Goal: Task Accomplishment & Management: Complete application form

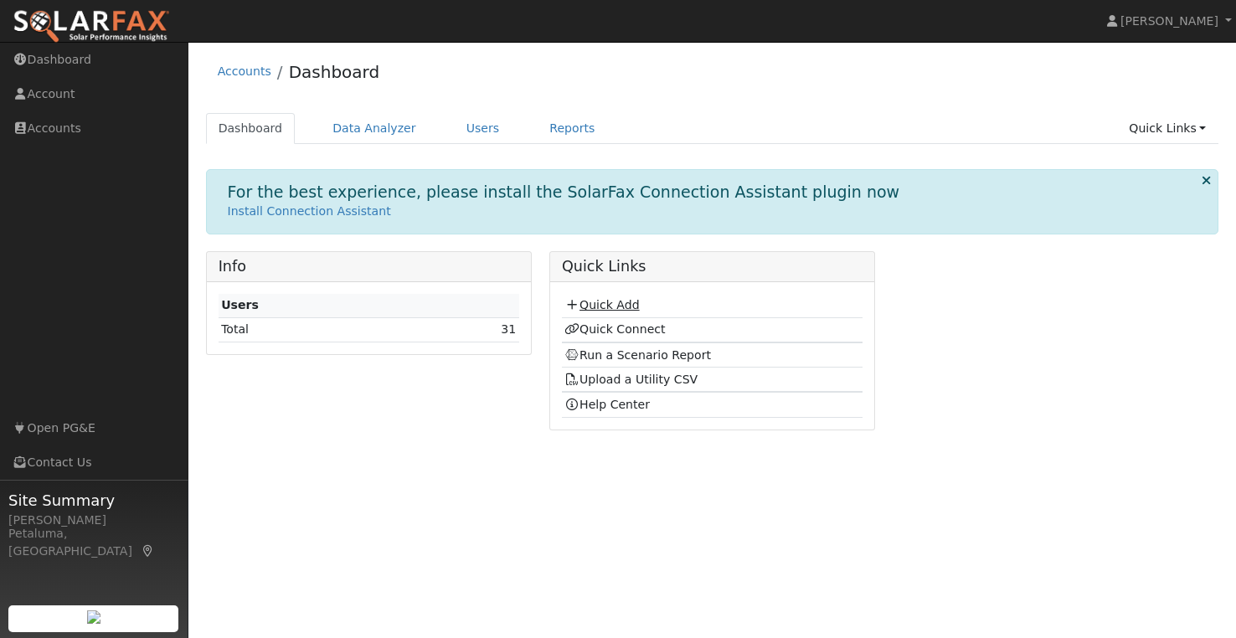
click at [610, 301] on link "Quick Add" at bounding box center [601, 304] width 75 height 13
click at [595, 302] on link "Quick Add" at bounding box center [601, 304] width 75 height 13
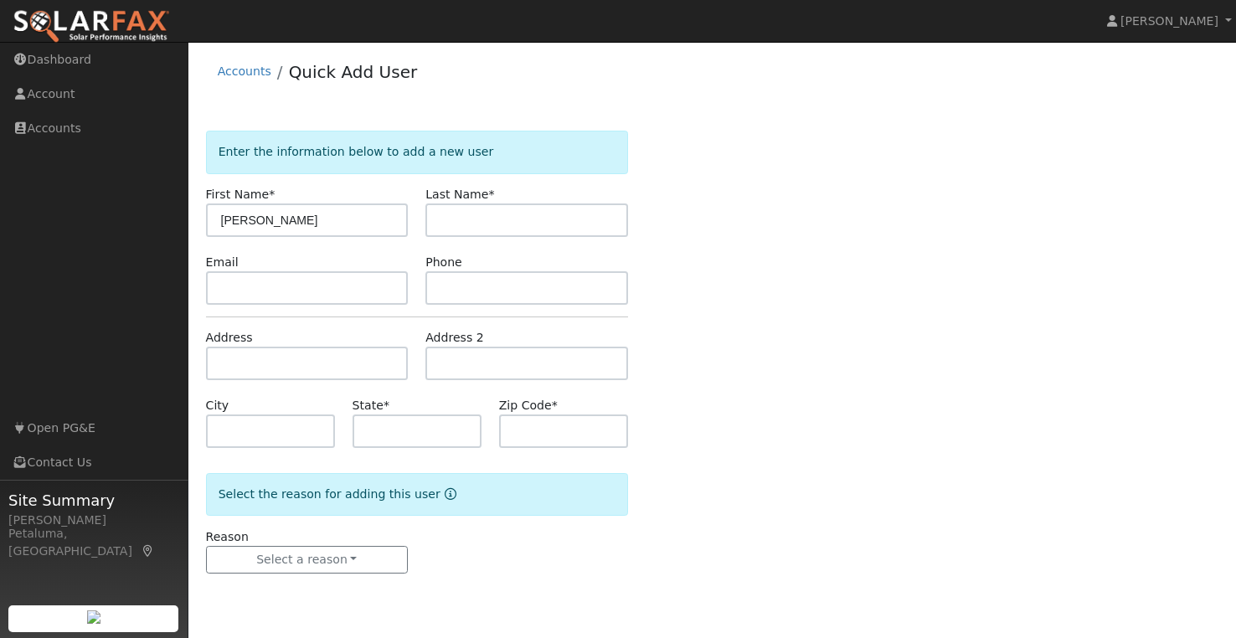
type input "[PERSON_NAME]"
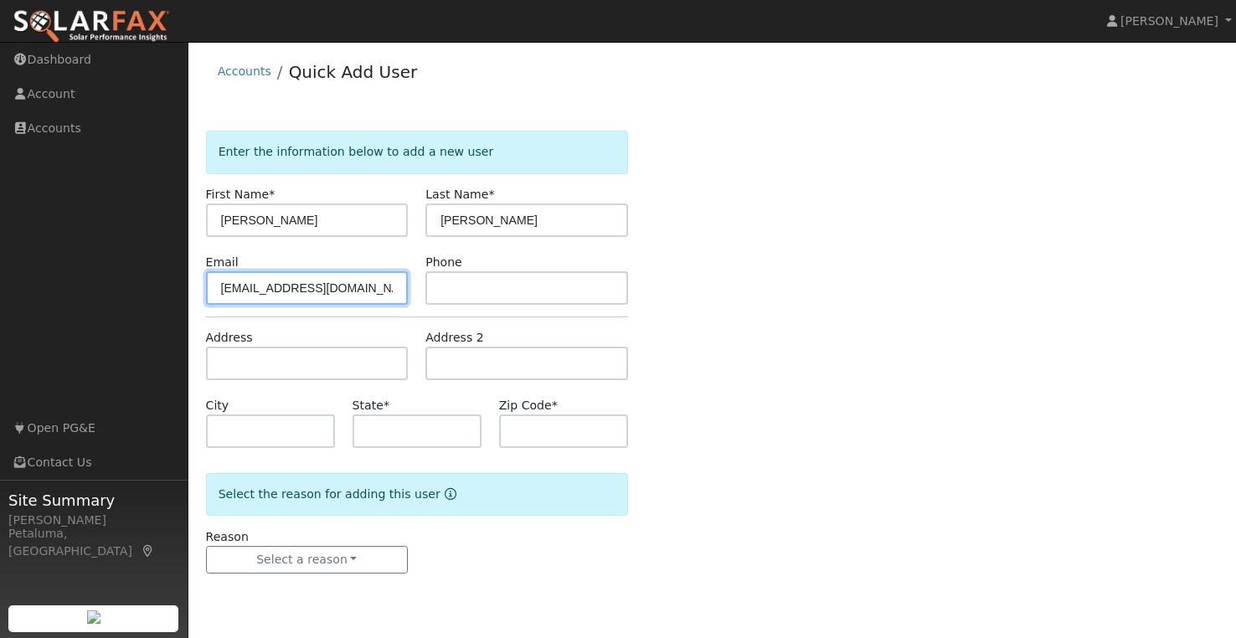
type input "[EMAIL_ADDRESS][DOMAIN_NAME]"
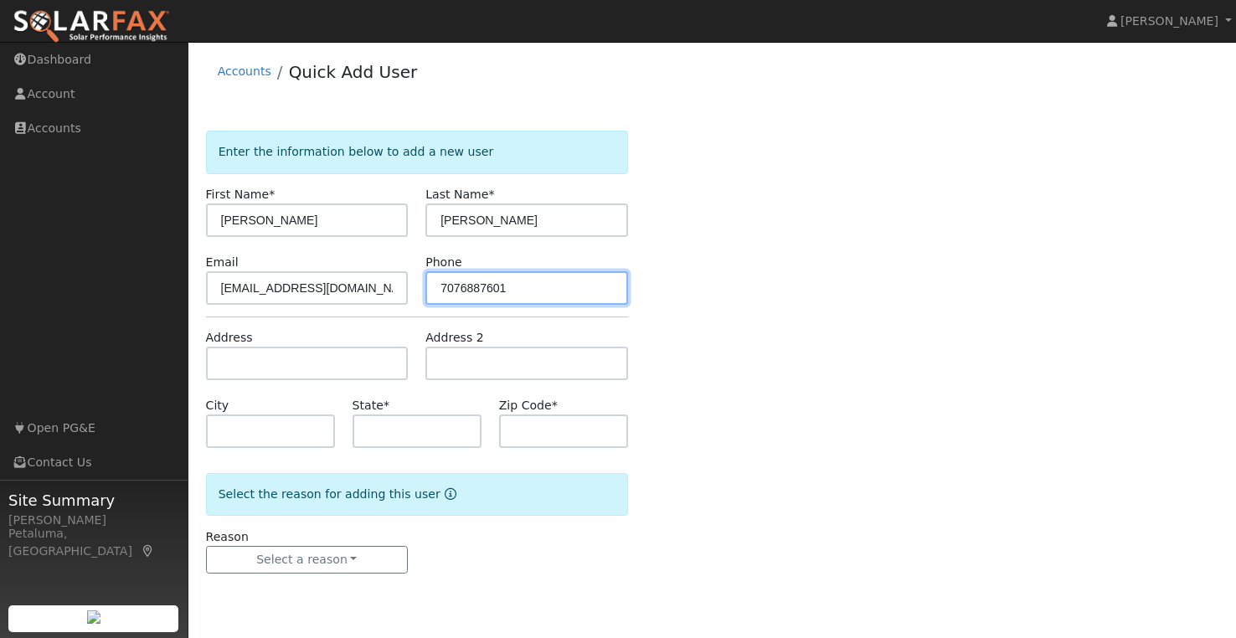
drag, startPoint x: 509, startPoint y: 292, endPoint x: 462, endPoint y: 287, distance: 47.2
click at [462, 287] on input "7076887601" at bounding box center [526, 287] width 203 height 33
type input "7072248655"
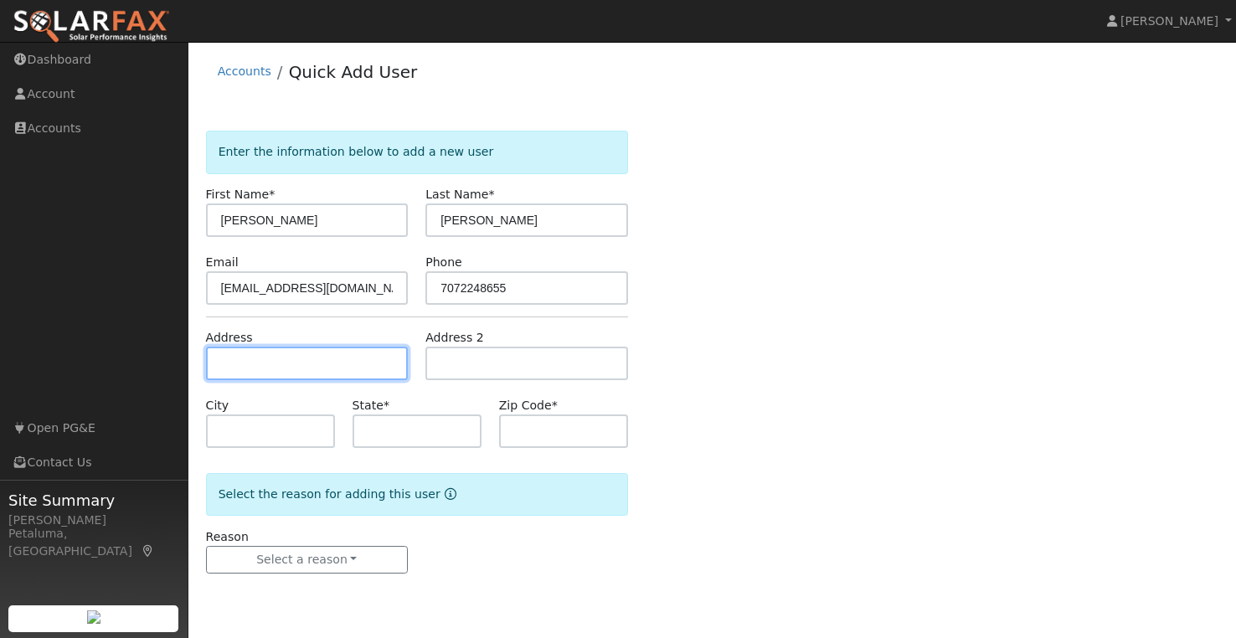
click at [338, 351] on input "text" at bounding box center [307, 363] width 203 height 33
type input "[STREET_ADDRESS]"
type input "Napa"
type input "CA"
type input "94558"
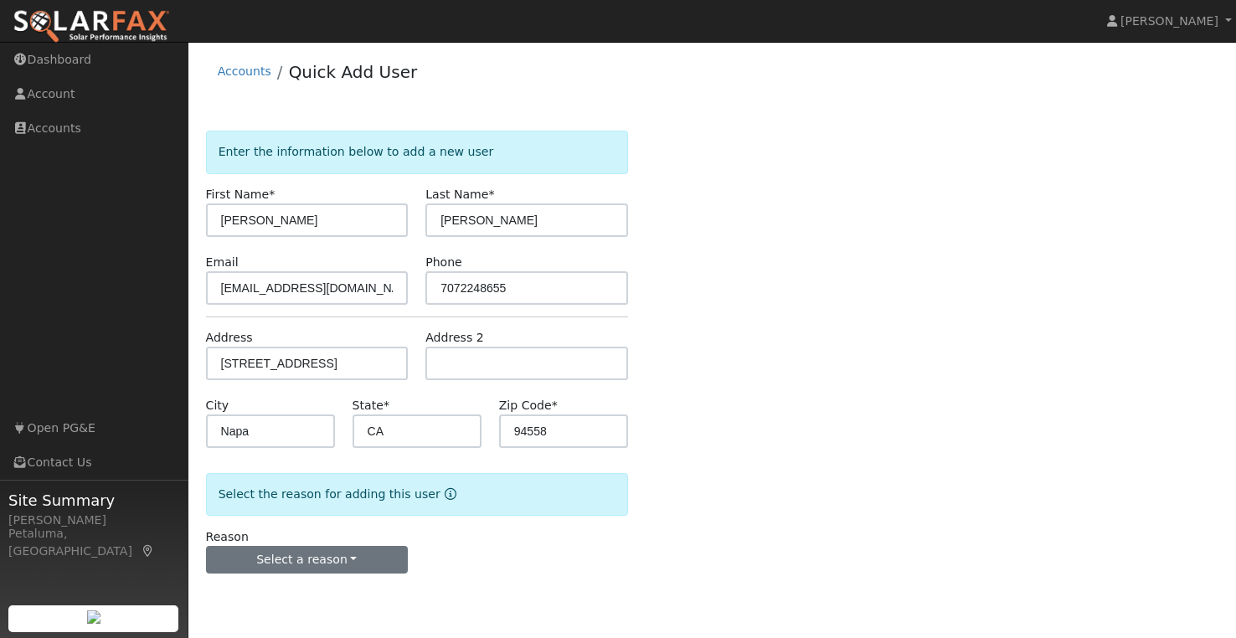
drag, startPoint x: 372, startPoint y: 537, endPoint x: 368, endPoint y: 560, distance: 23.7
click at [372, 540] on div "Reason Select a reason New lead New customer adding solar New customer has solar" at bounding box center [307, 551] width 220 height 46
click at [368, 561] on button "Select a reason" at bounding box center [307, 560] width 203 height 28
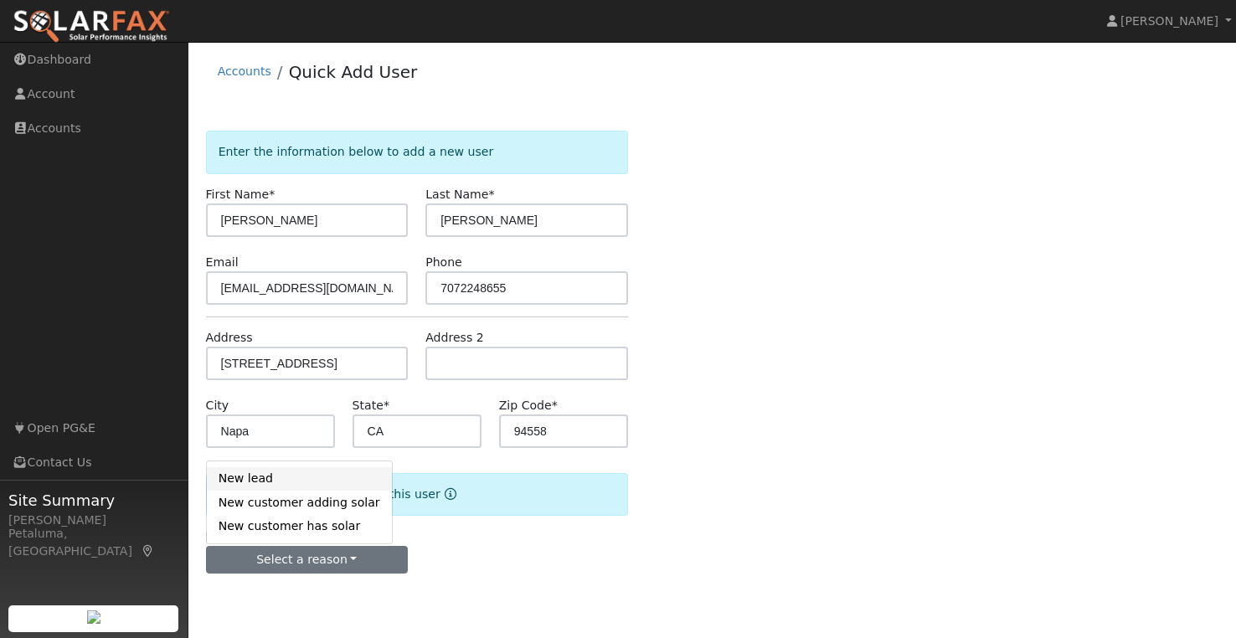
click at [256, 486] on link "New lead" at bounding box center [299, 478] width 185 height 23
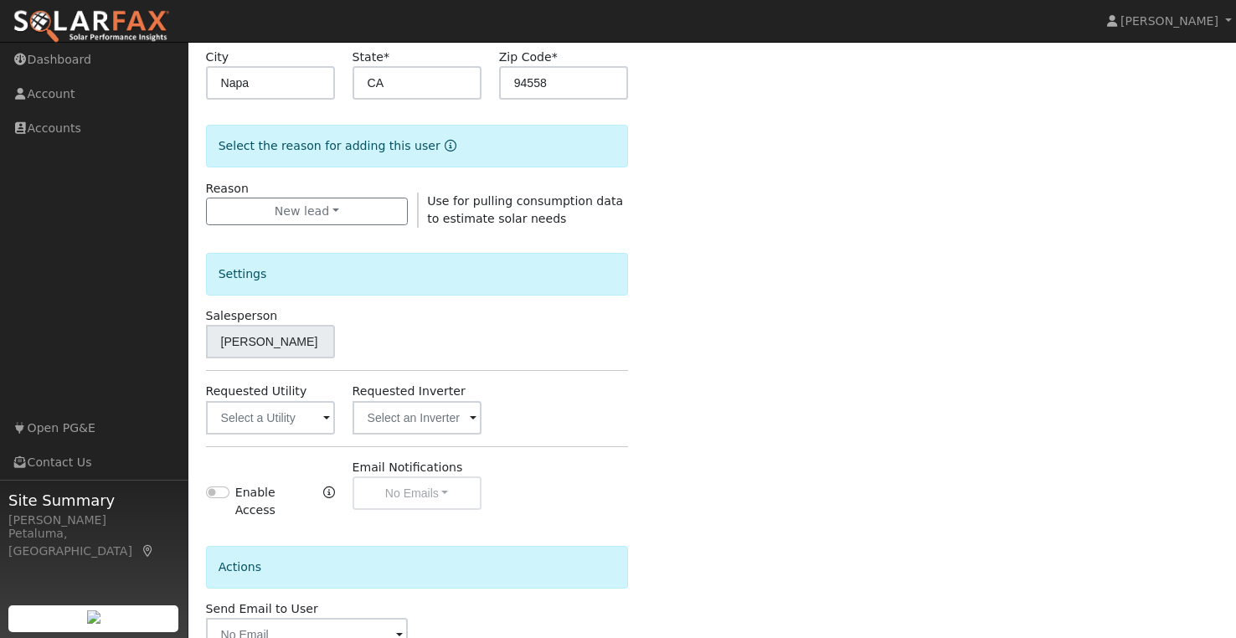
scroll to position [419, 0]
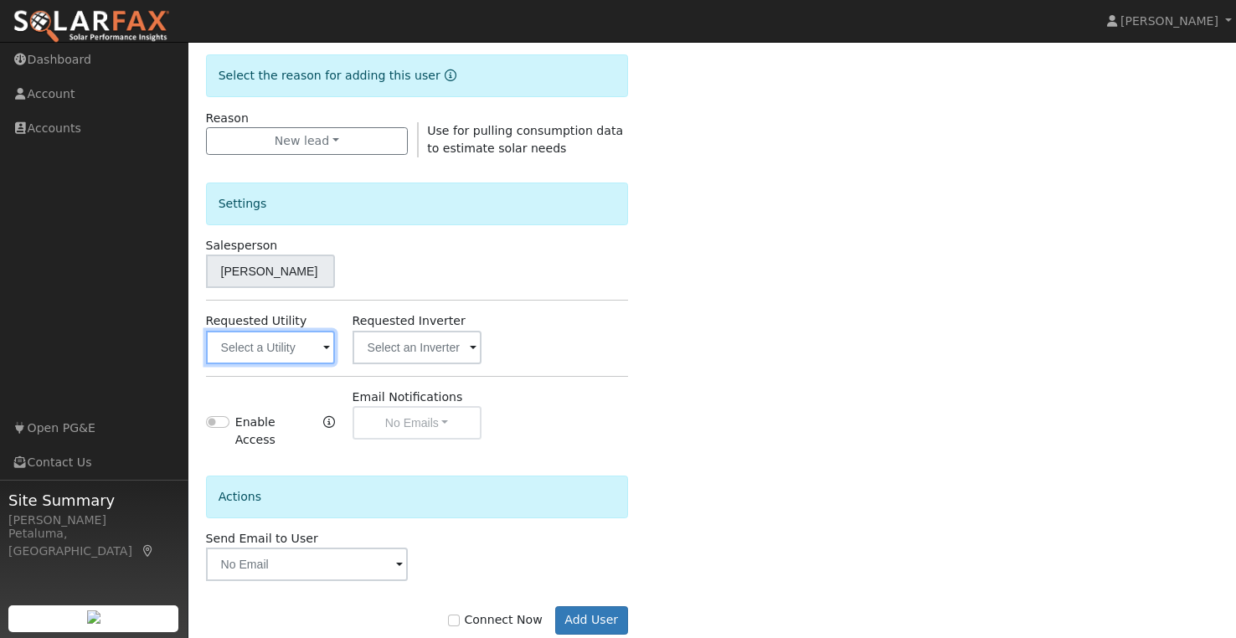
click at [275, 349] on input "text" at bounding box center [270, 347] width 129 height 33
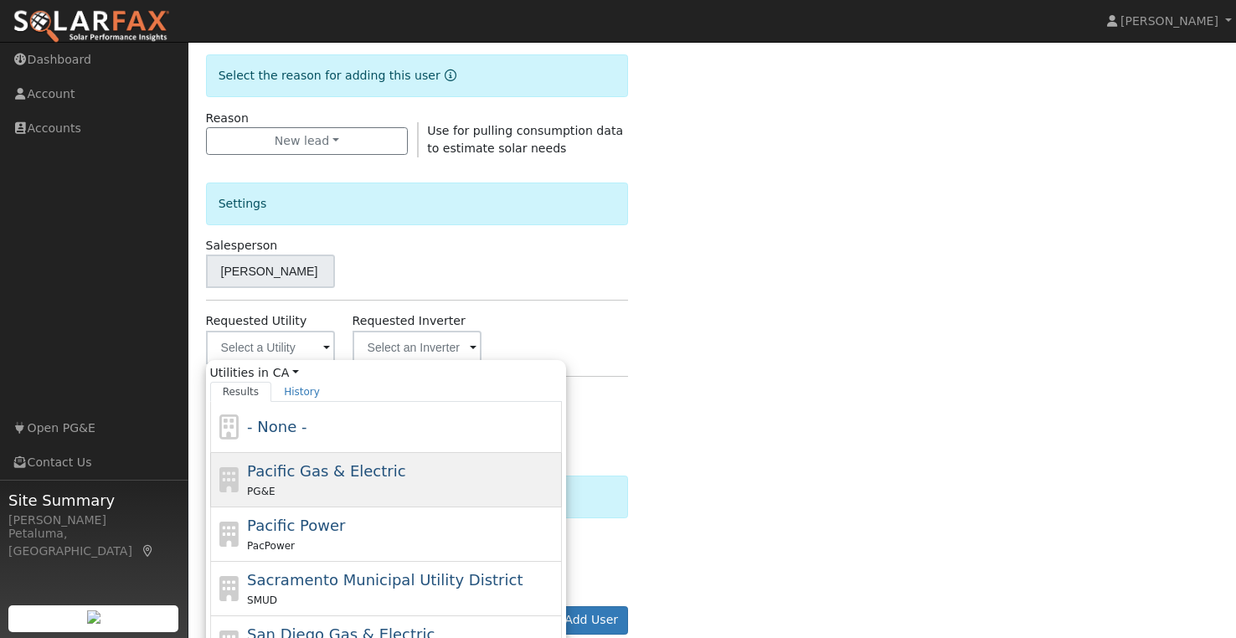
click at [343, 473] on span "Pacific Gas & Electric" at bounding box center [326, 471] width 158 height 18
type input "Pacific Gas & Electric"
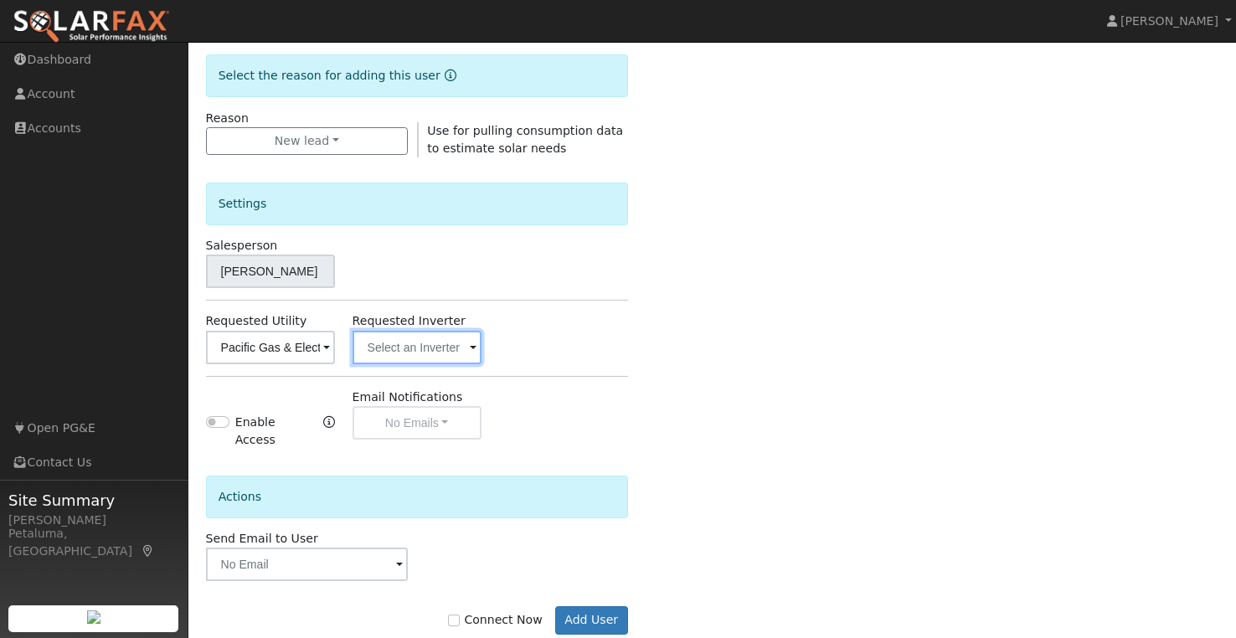
click at [461, 348] on input "text" at bounding box center [417, 347] width 129 height 33
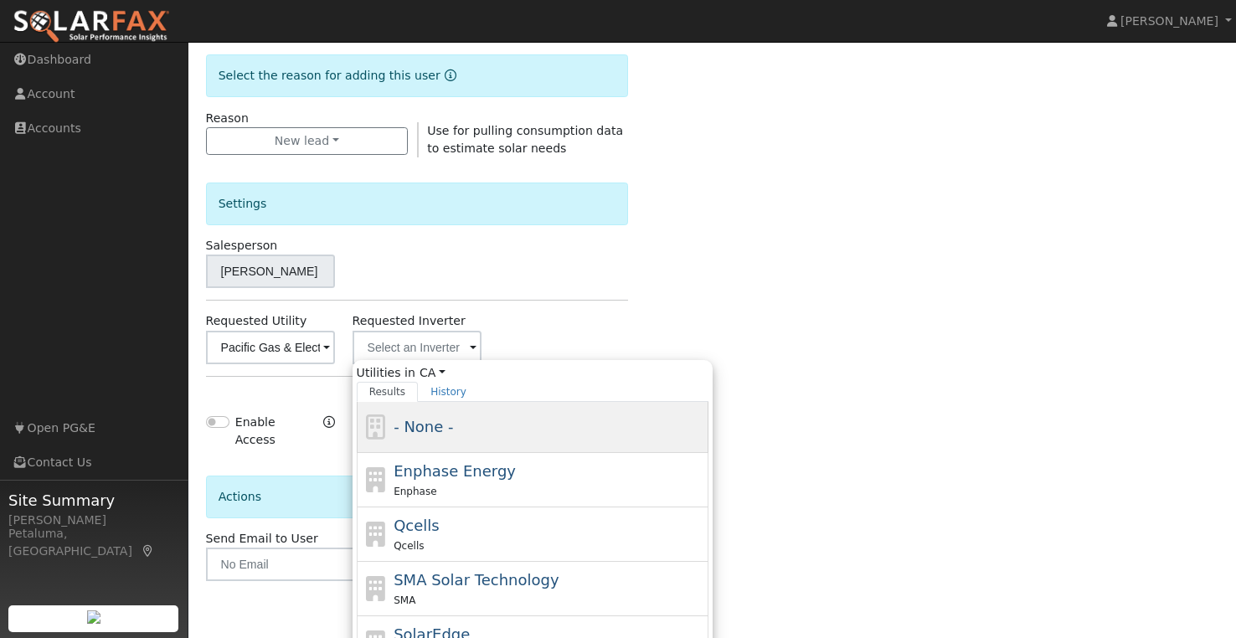
click at [473, 423] on div "- None -" at bounding box center [549, 426] width 311 height 23
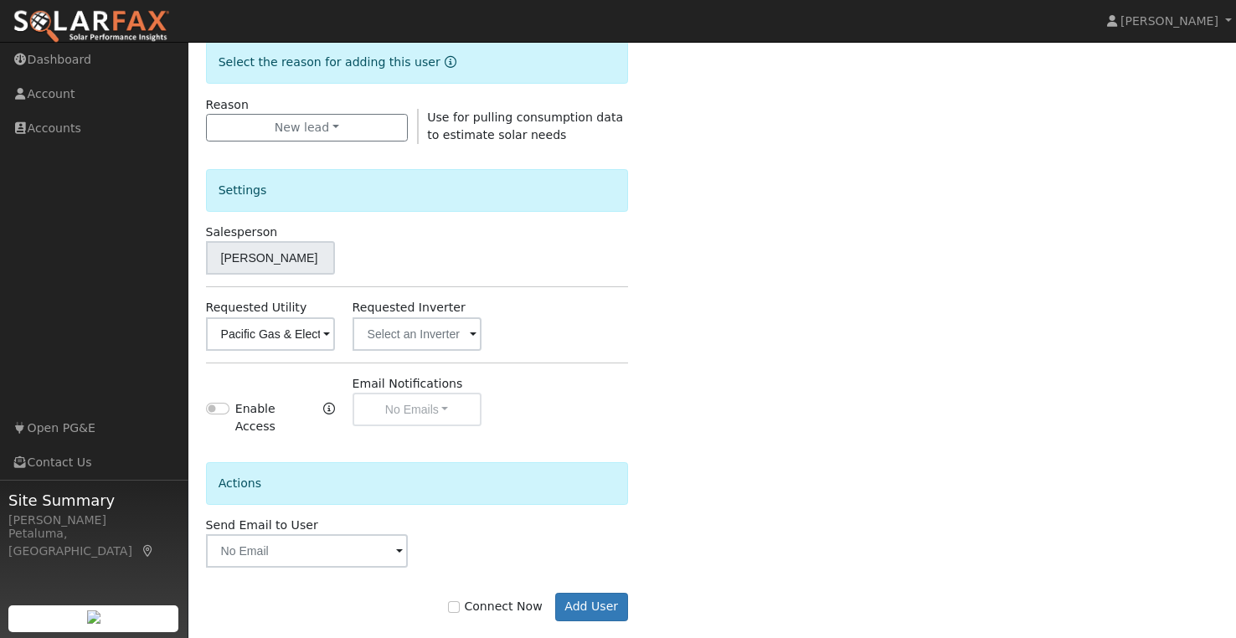
scroll to position [445, 0]
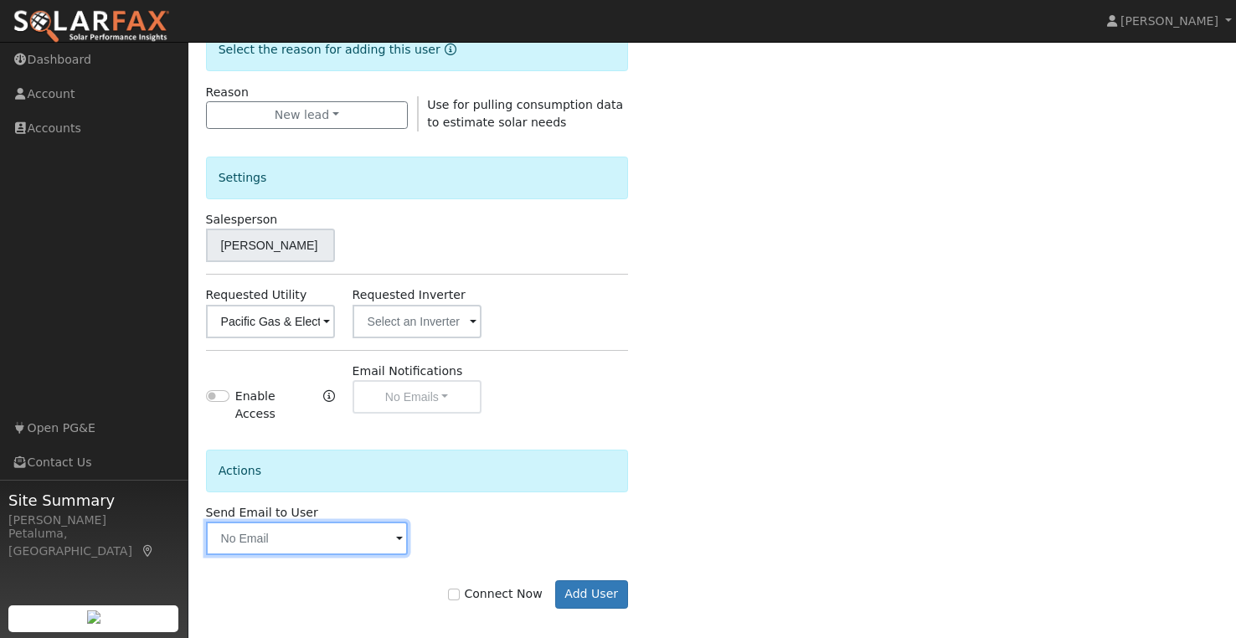
click at [328, 527] on input "text" at bounding box center [307, 538] width 203 height 33
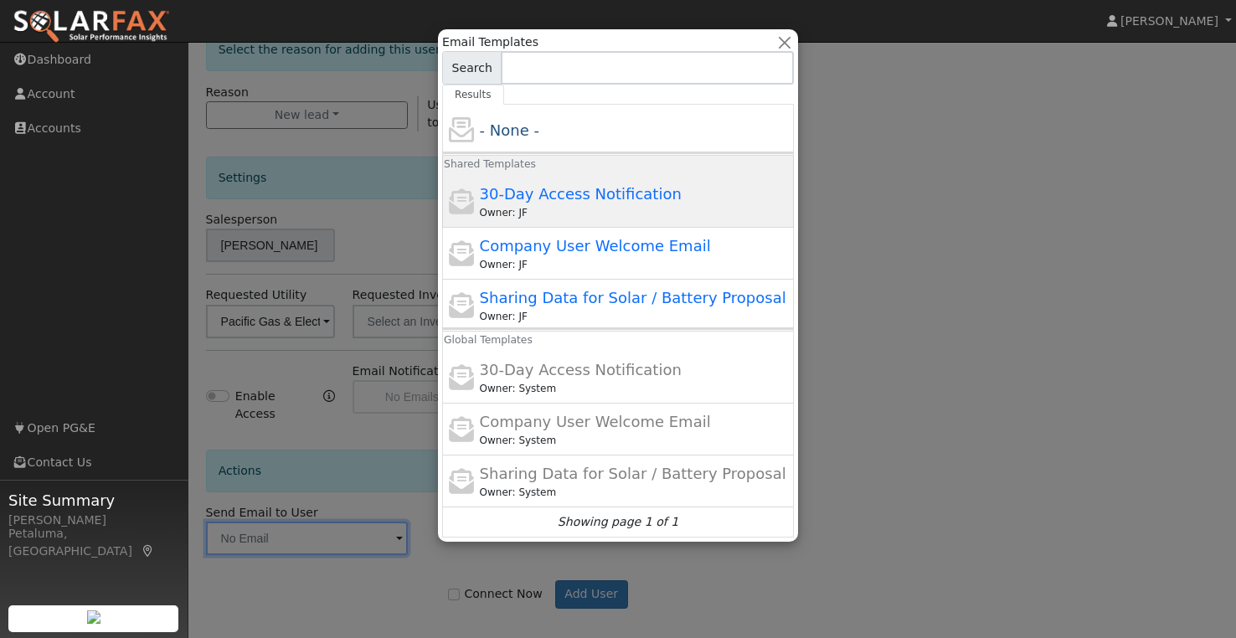
click at [603, 185] on span "30-Day Access Notification" at bounding box center [581, 194] width 202 height 18
type input "30-Day Access Notification"
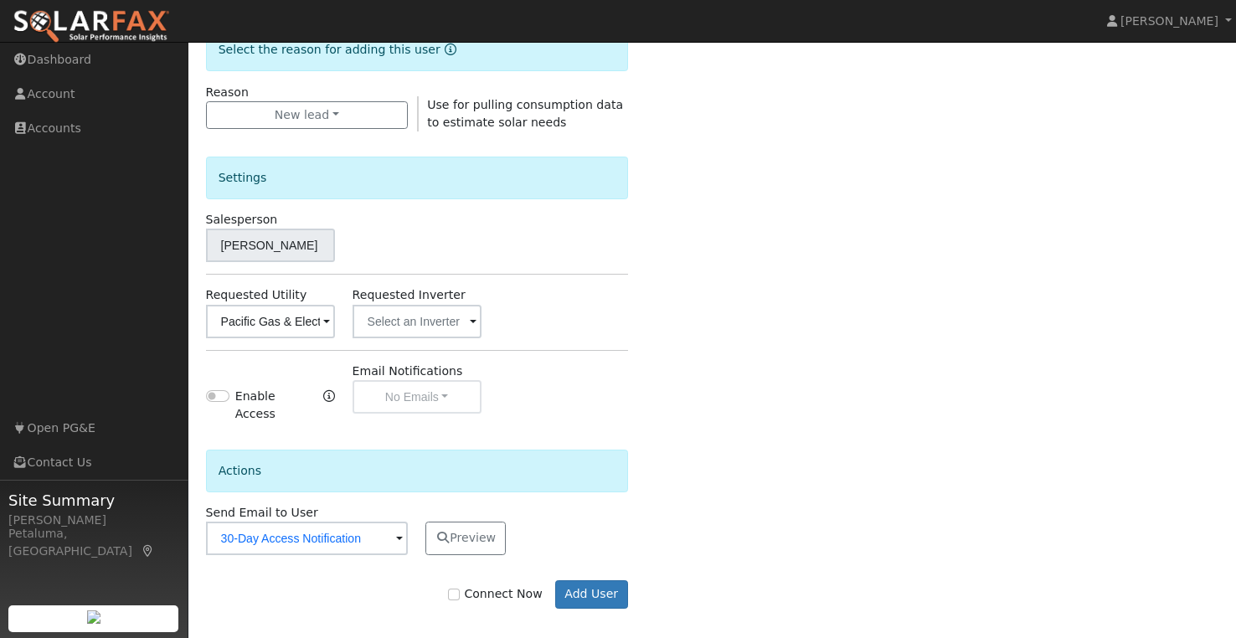
click at [476, 585] on label "Connect Now" at bounding box center [495, 594] width 94 height 18
click at [460, 589] on input "Connect Now" at bounding box center [454, 595] width 12 height 12
checkbox input "true"
click at [595, 581] on button "Add User" at bounding box center [591, 594] width 73 height 28
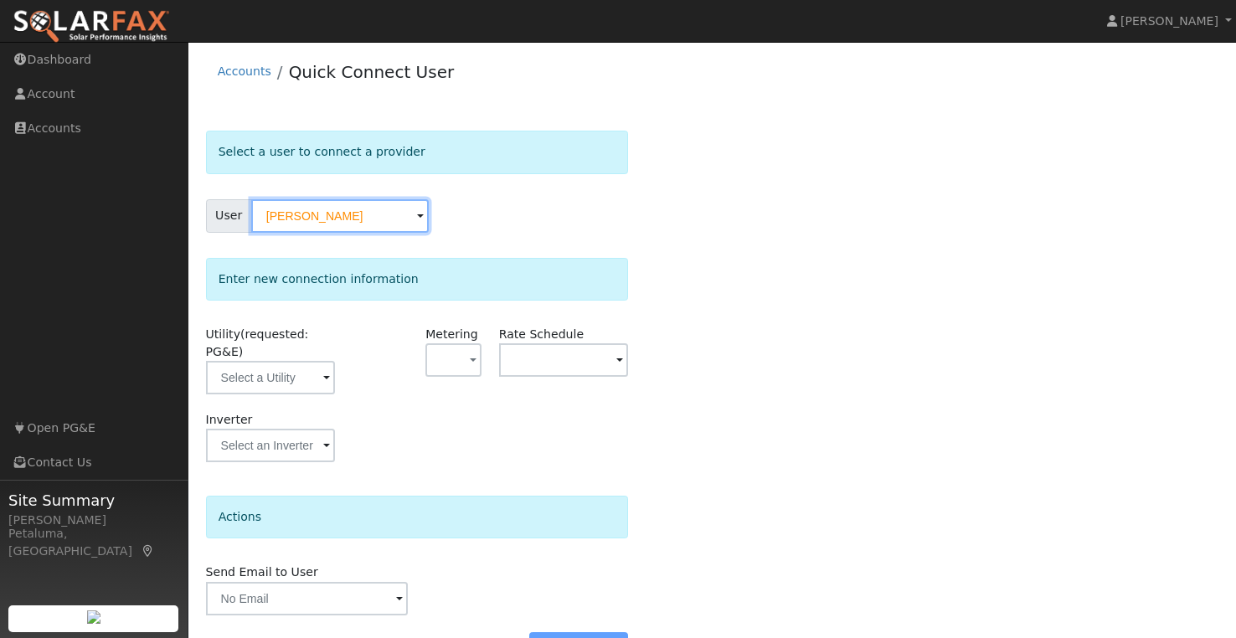
scroll to position [28, 0]
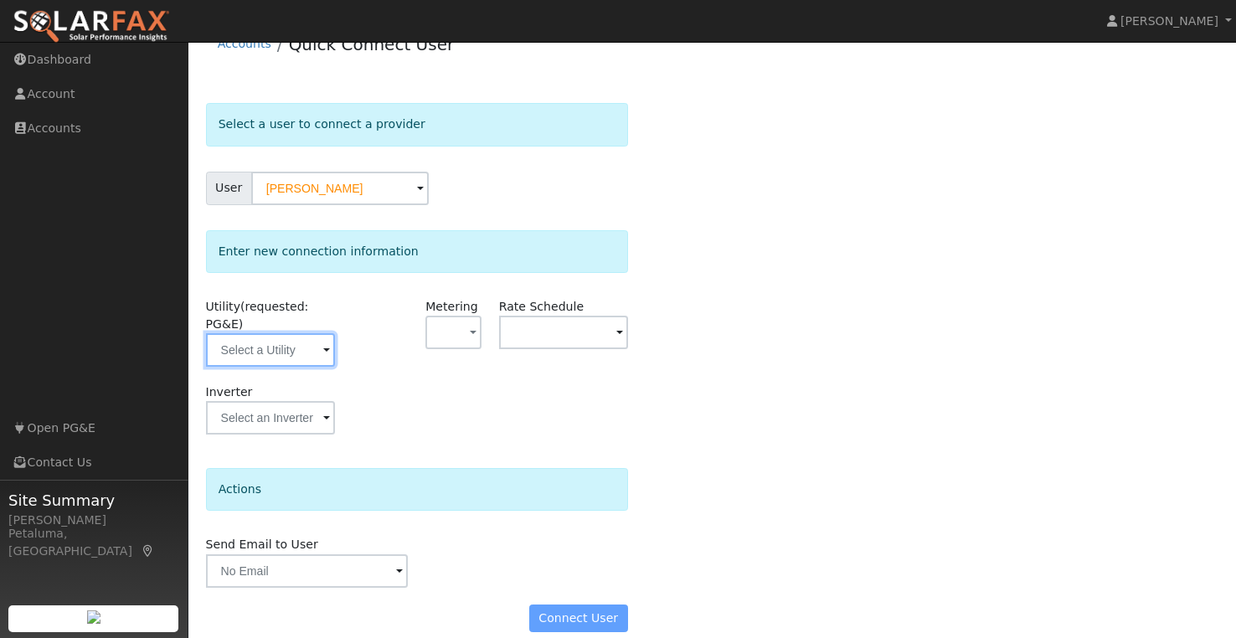
click at [293, 333] on input "text" at bounding box center [270, 349] width 129 height 33
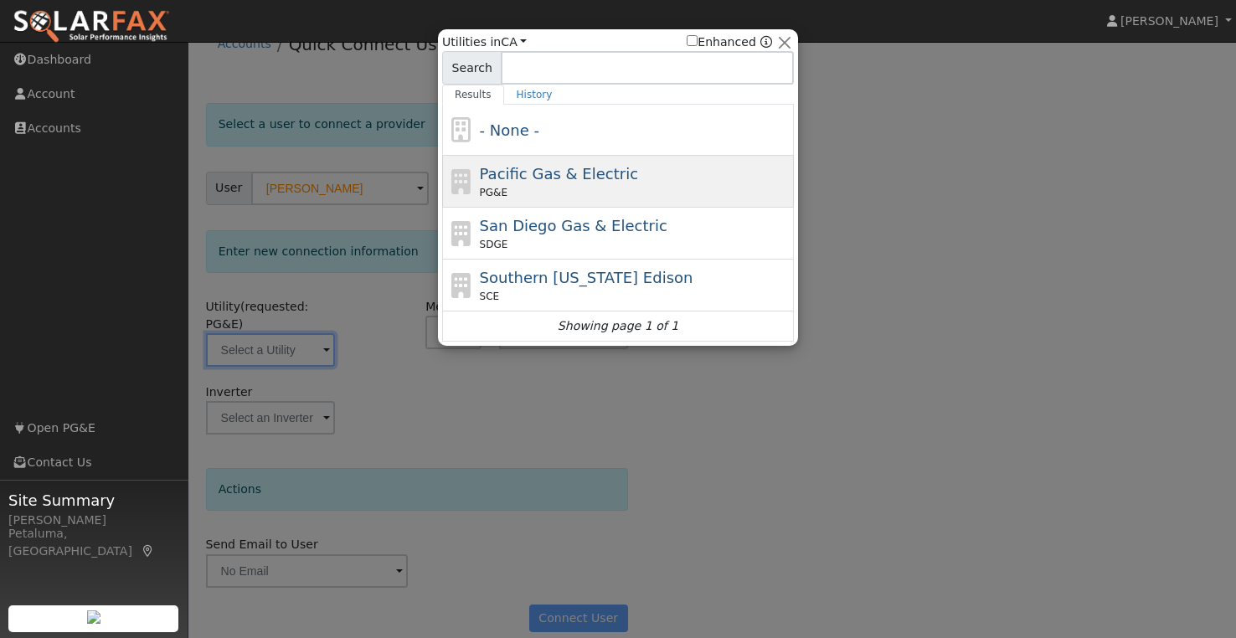
click at [558, 172] on span "Pacific Gas & Electric" at bounding box center [559, 174] width 158 height 18
type input "PG&E"
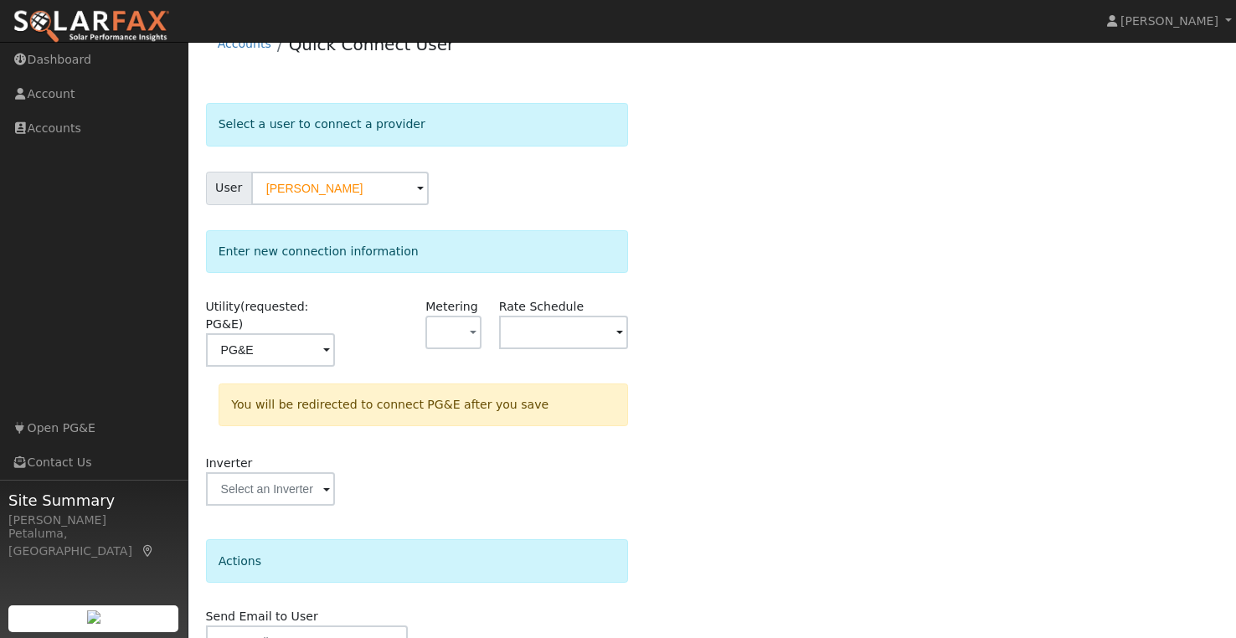
click at [459, 349] on div "Metering - None - NEM NBT" at bounding box center [454, 340] width 74 height 85
click at [469, 332] on button "button" at bounding box center [452, 332] width 55 height 33
click at [462, 397] on link "NEM" at bounding box center [484, 391] width 116 height 23
click at [543, 345] on input "text" at bounding box center [563, 332] width 129 height 33
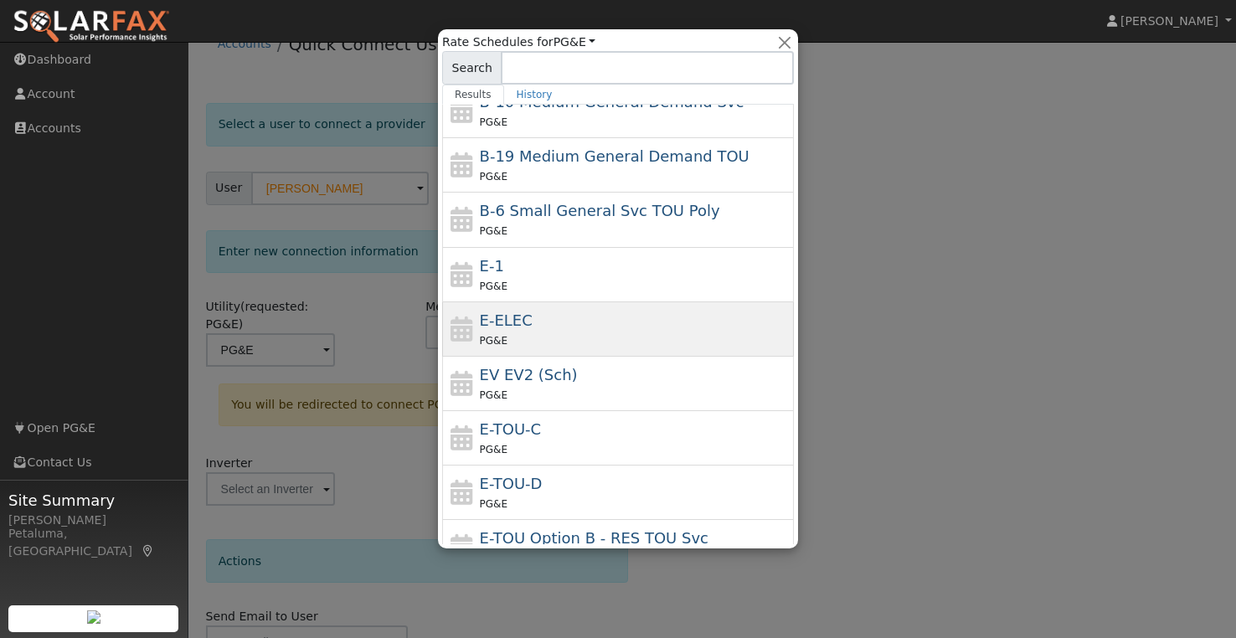
scroll to position [167, 0]
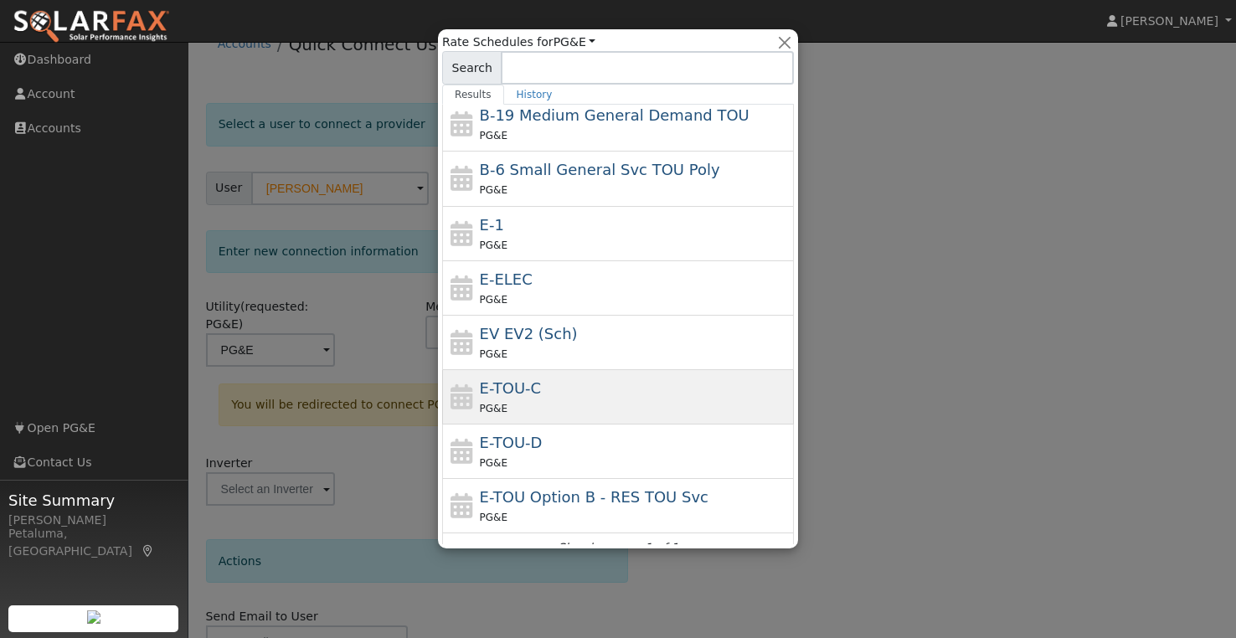
click at [540, 394] on div "E-TOU-C PG&E" at bounding box center [635, 397] width 311 height 40
type input "E-TOU-C"
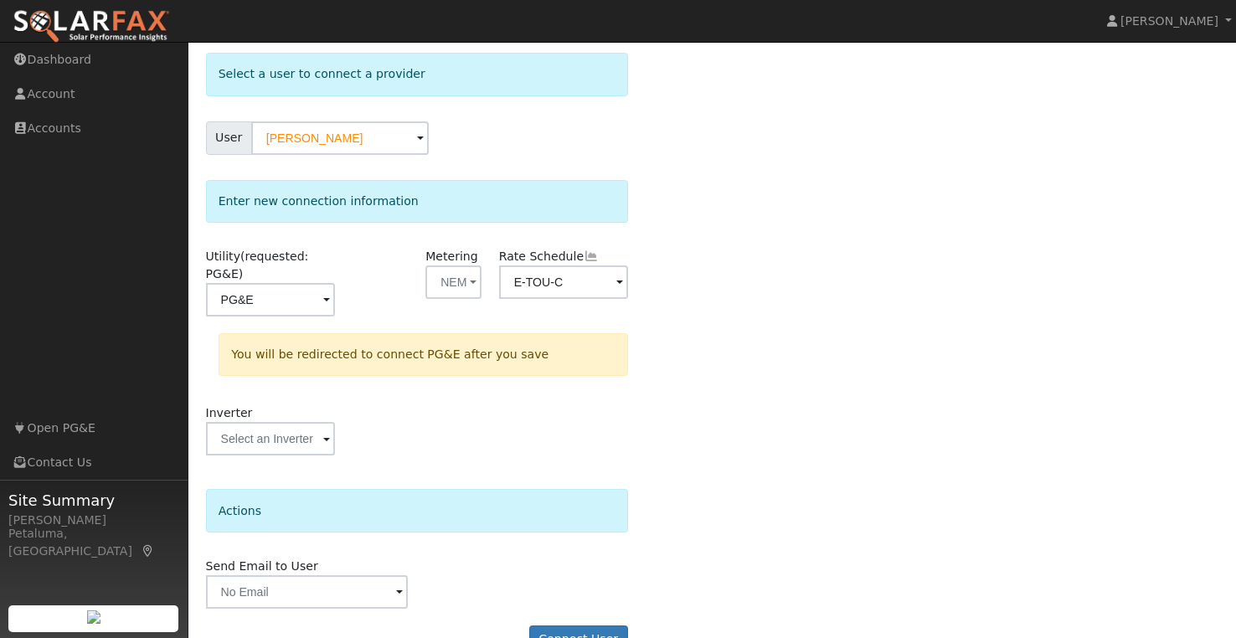
scroll to position [100, 0]
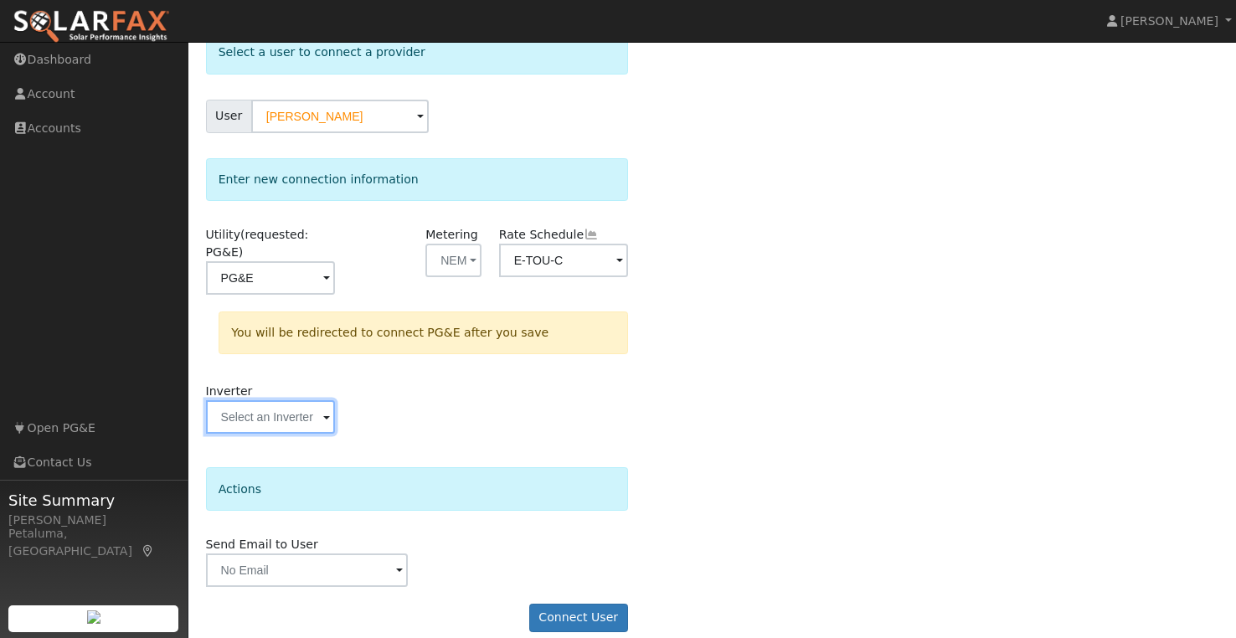
click at [258, 401] on input "text" at bounding box center [270, 416] width 129 height 33
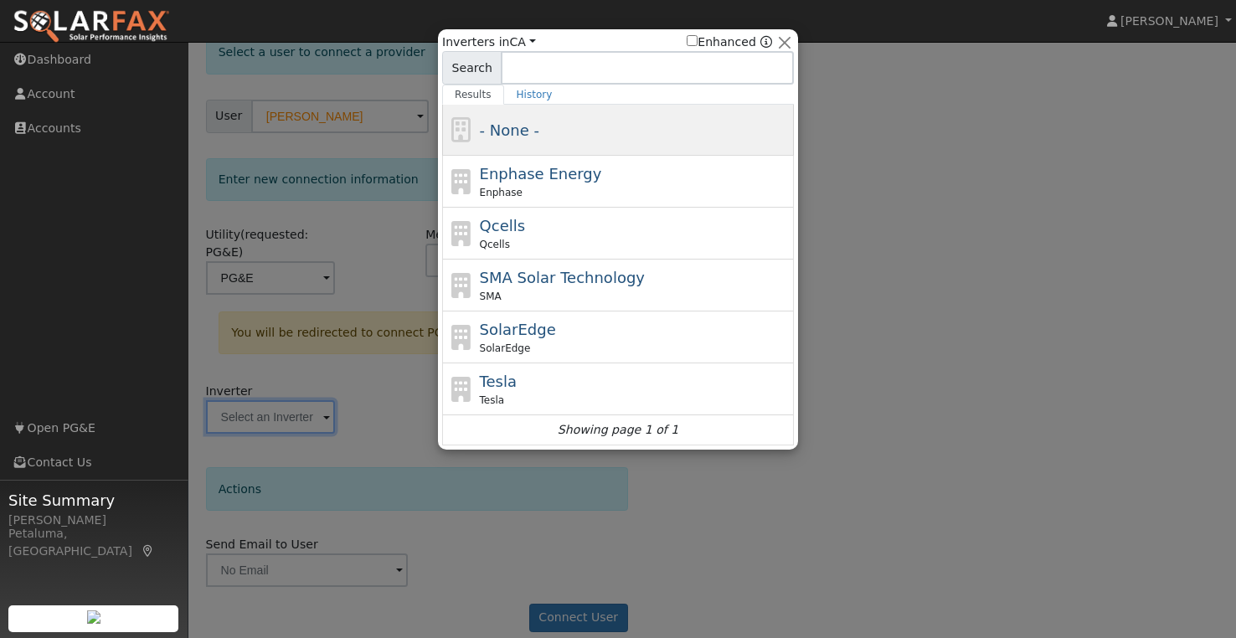
click at [543, 128] on div "- None -" at bounding box center [635, 130] width 311 height 23
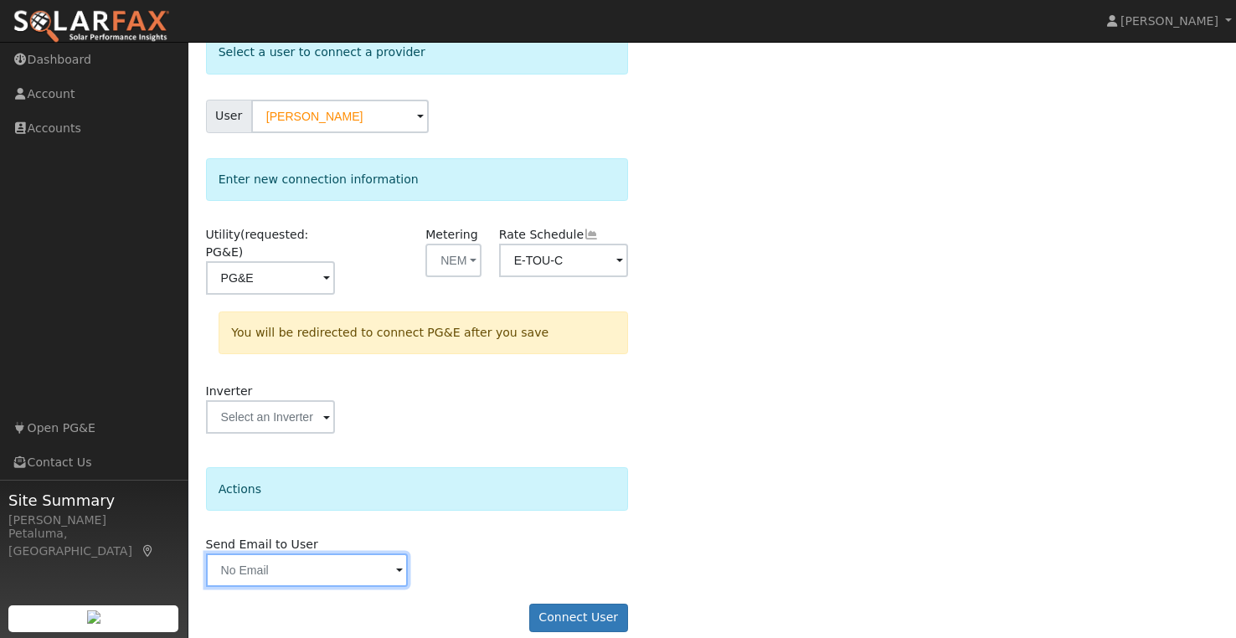
click at [349, 564] on input "text" at bounding box center [307, 570] width 203 height 33
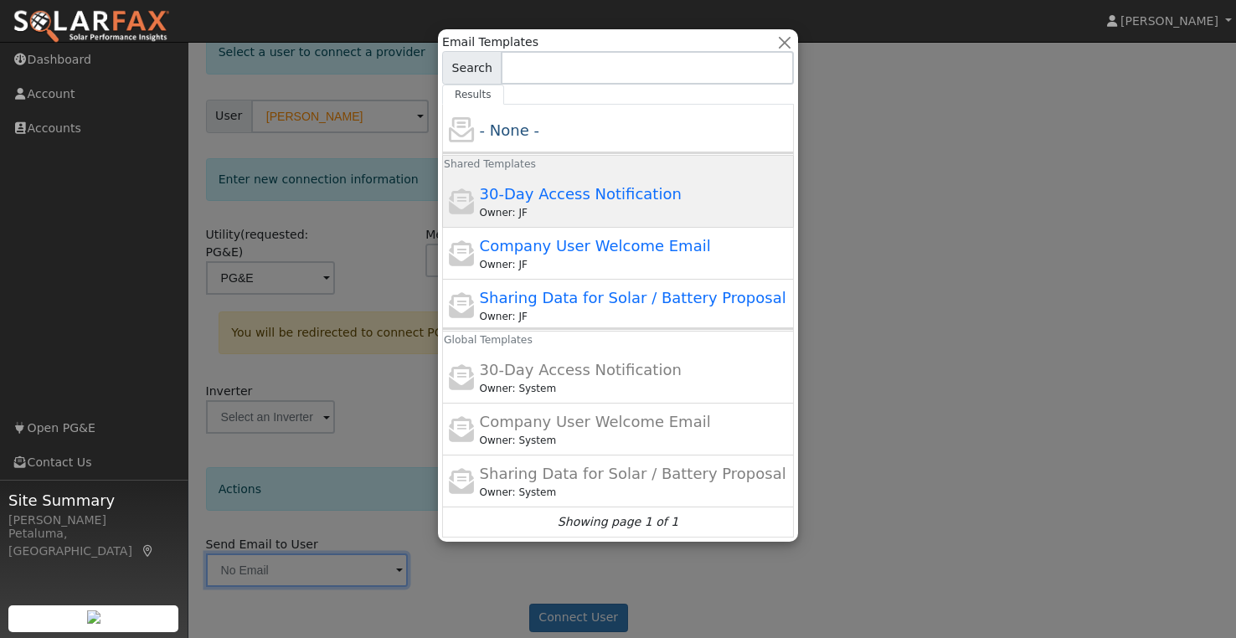
click at [630, 188] on span "30-Day Access Notification" at bounding box center [581, 194] width 202 height 18
type input "30-Day Access Notification"
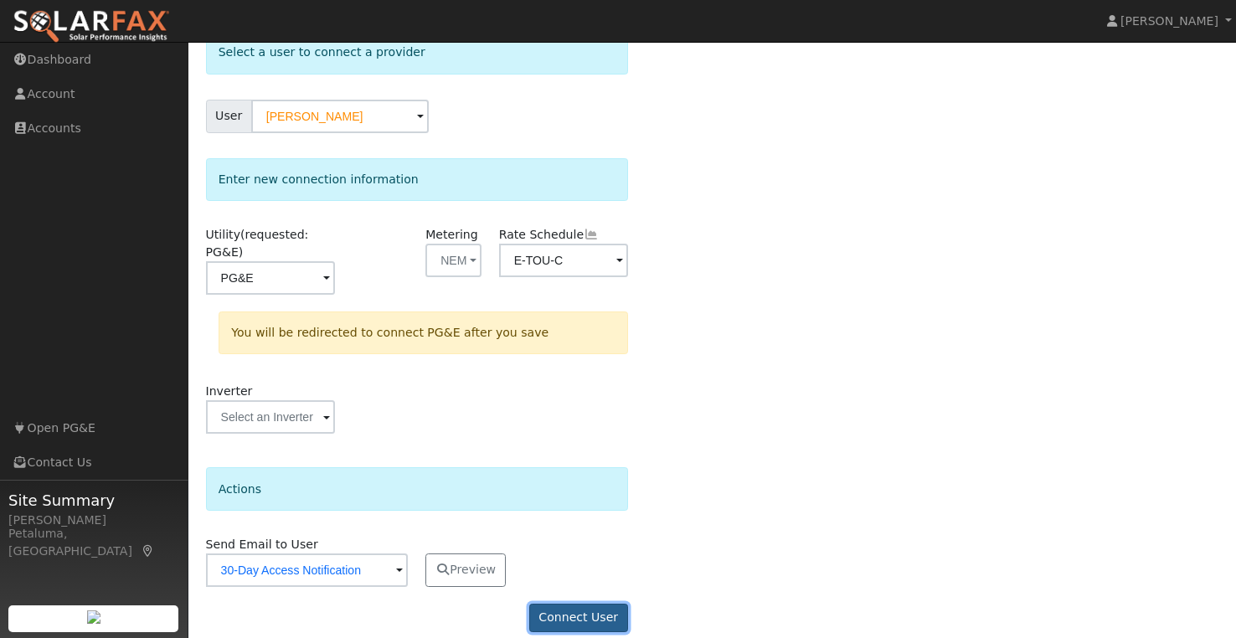
click at [597, 604] on button "Connect User" at bounding box center [578, 618] width 99 height 28
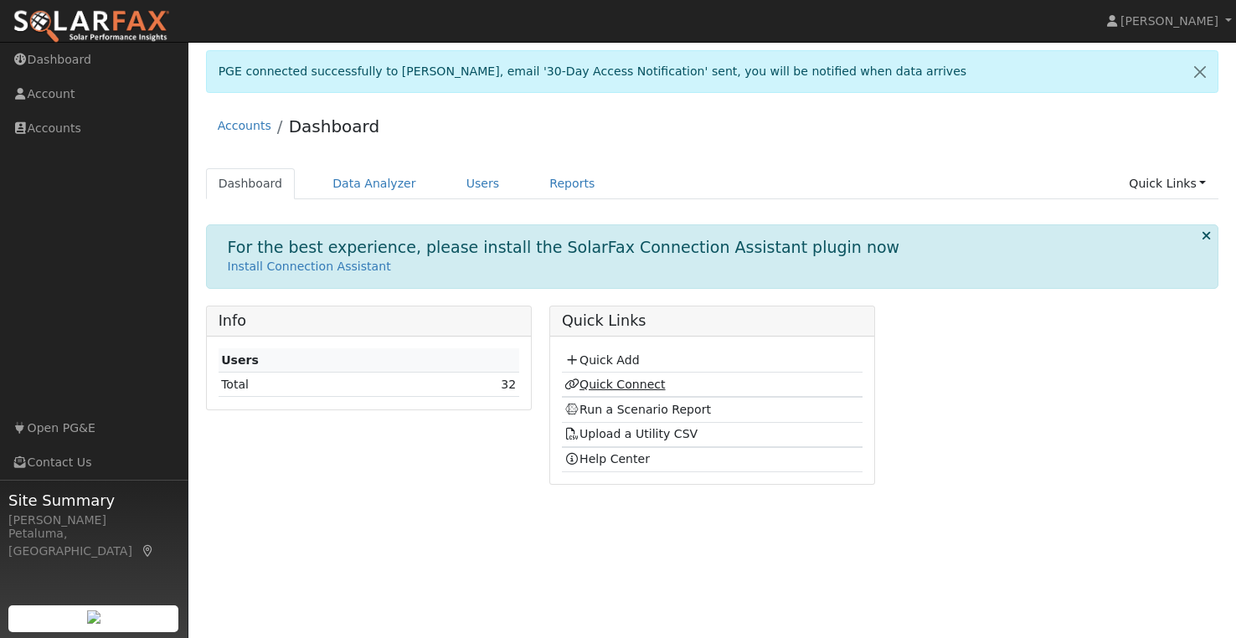
click at [636, 389] on link "Quick Connect" at bounding box center [614, 384] width 100 height 13
click at [661, 406] on link "Run a Scenario Report" at bounding box center [637, 409] width 147 height 13
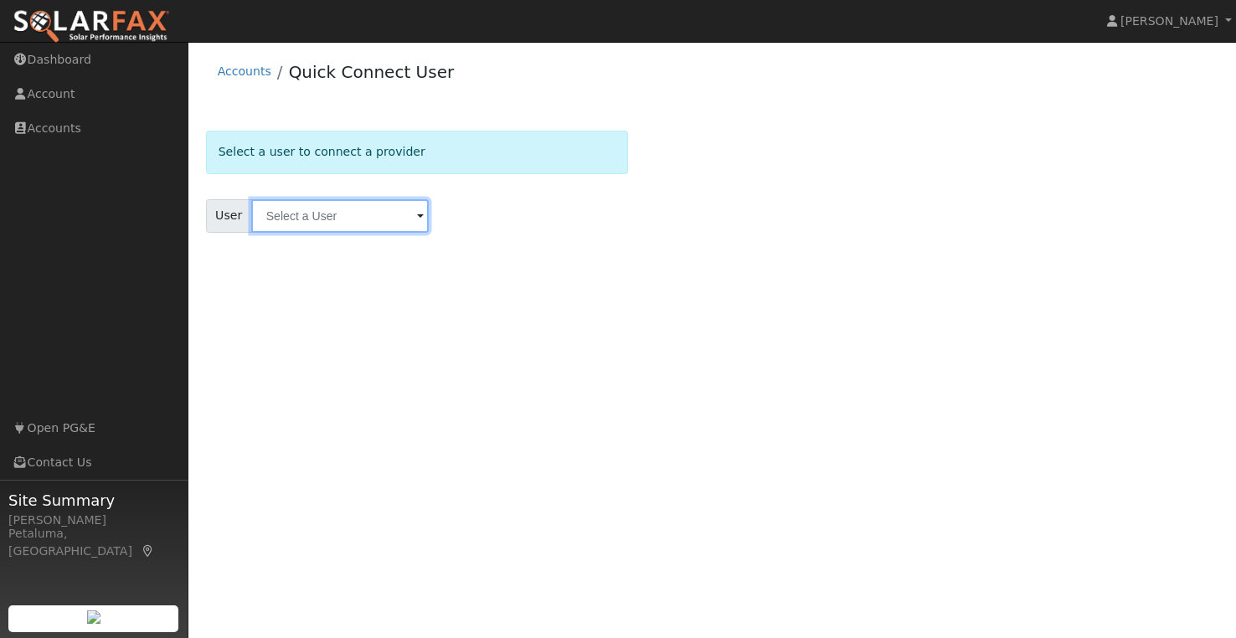
click at [322, 213] on input "text" at bounding box center [340, 215] width 178 height 33
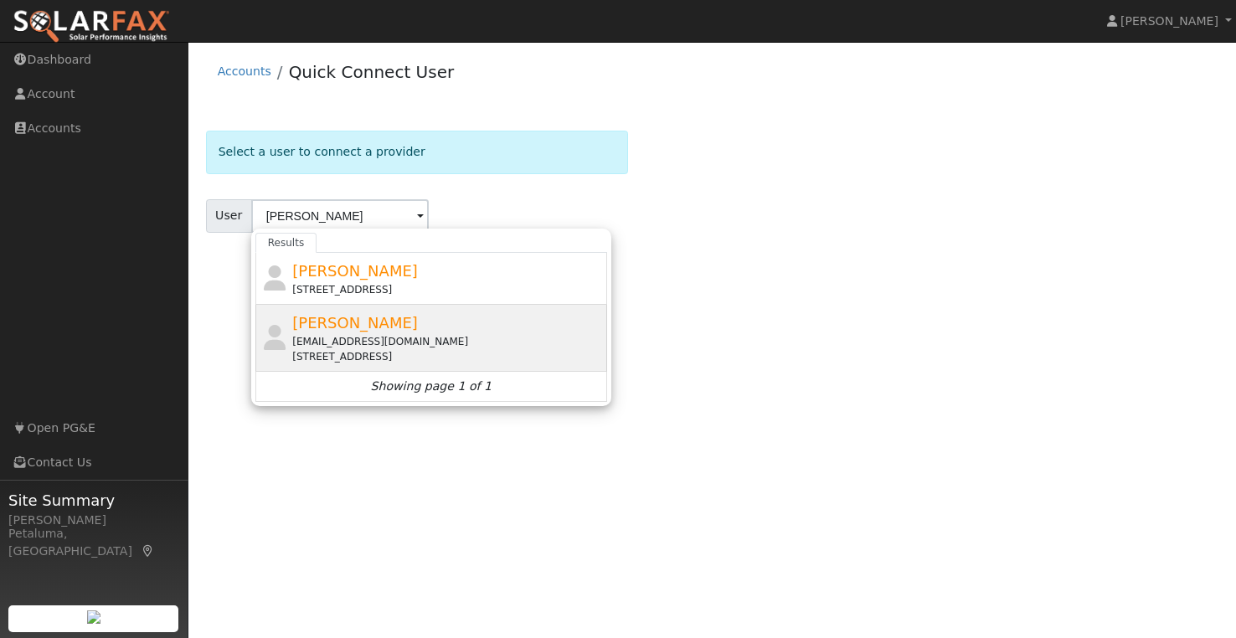
click at [399, 316] on div "[PERSON_NAME] [PERSON_NAME][EMAIL_ADDRESS][DOMAIN_NAME] [STREET_ADDRESS]" at bounding box center [447, 338] width 311 height 53
type input "[PERSON_NAME]"
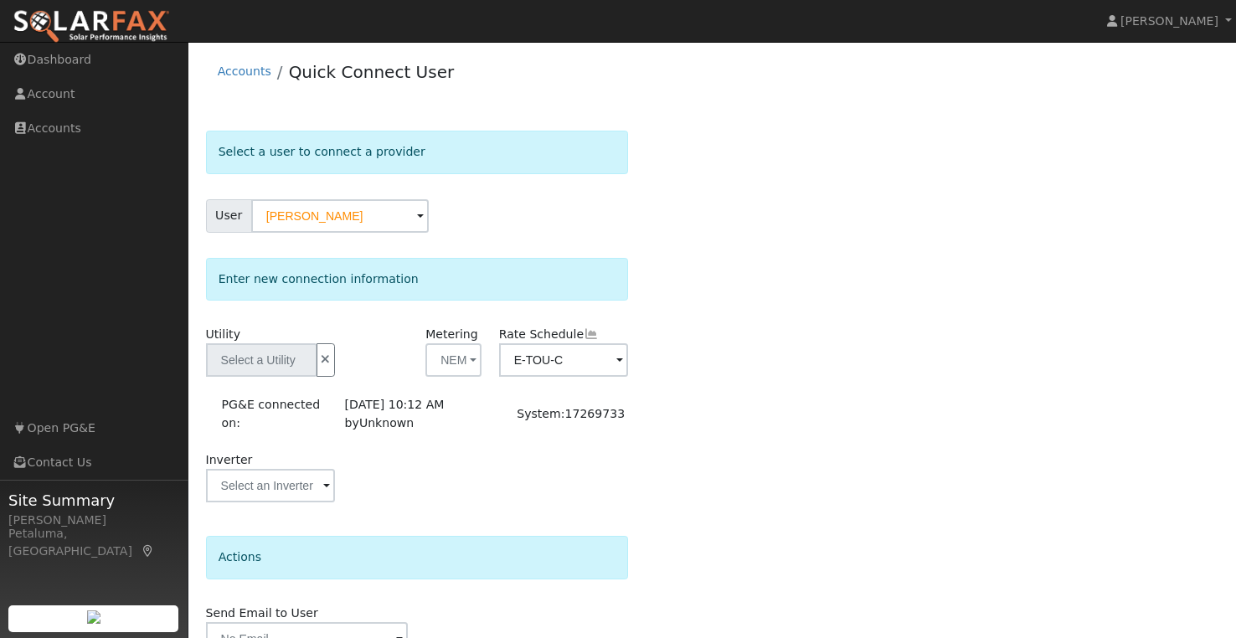
type input "PG&E"
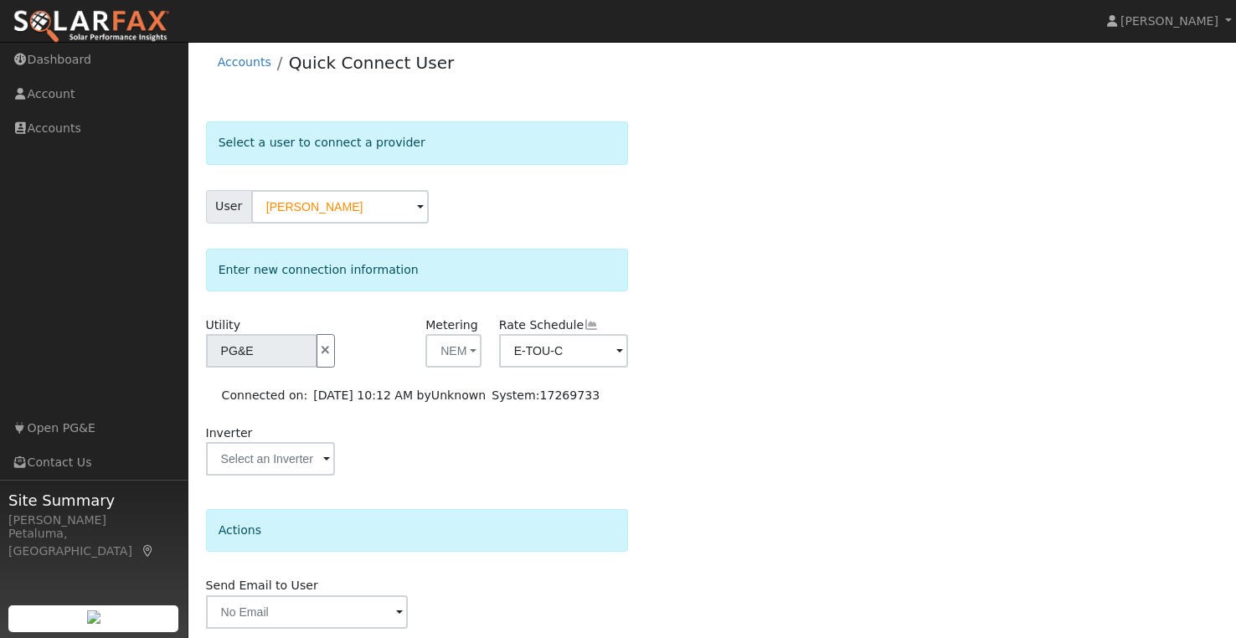
scroll to position [69, 0]
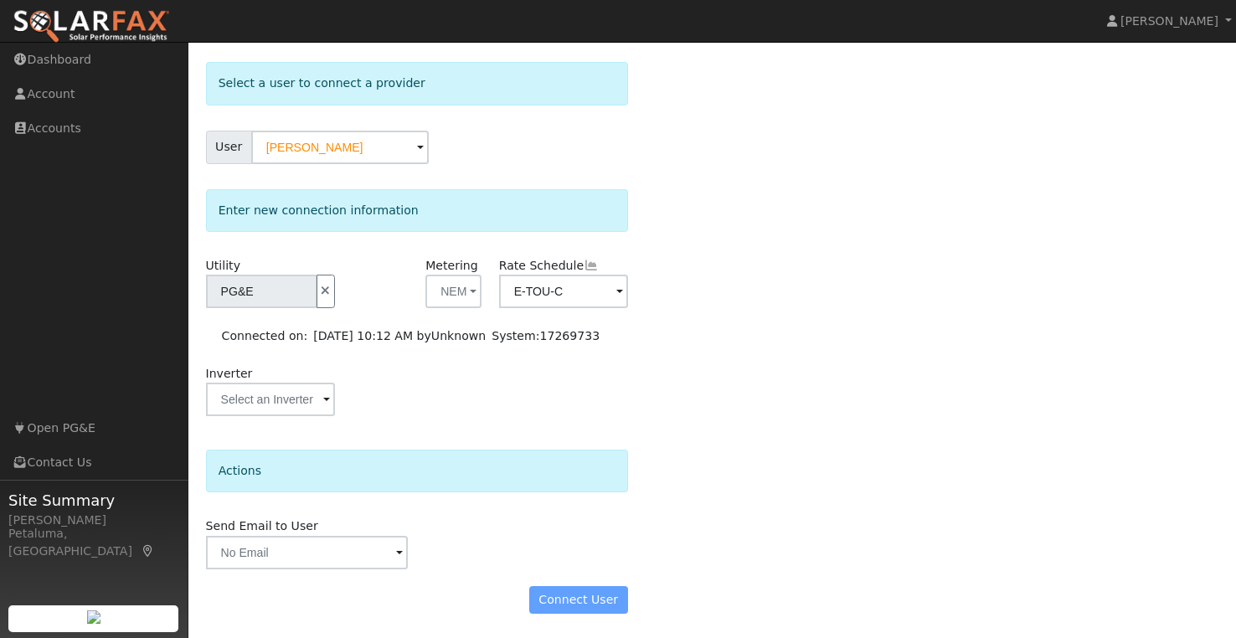
click at [600, 594] on div "Connect User" at bounding box center [417, 600] width 440 height 28
click at [581, 604] on div "Connect User" at bounding box center [417, 600] width 440 height 28
click at [283, 549] on input "text" at bounding box center [307, 552] width 203 height 33
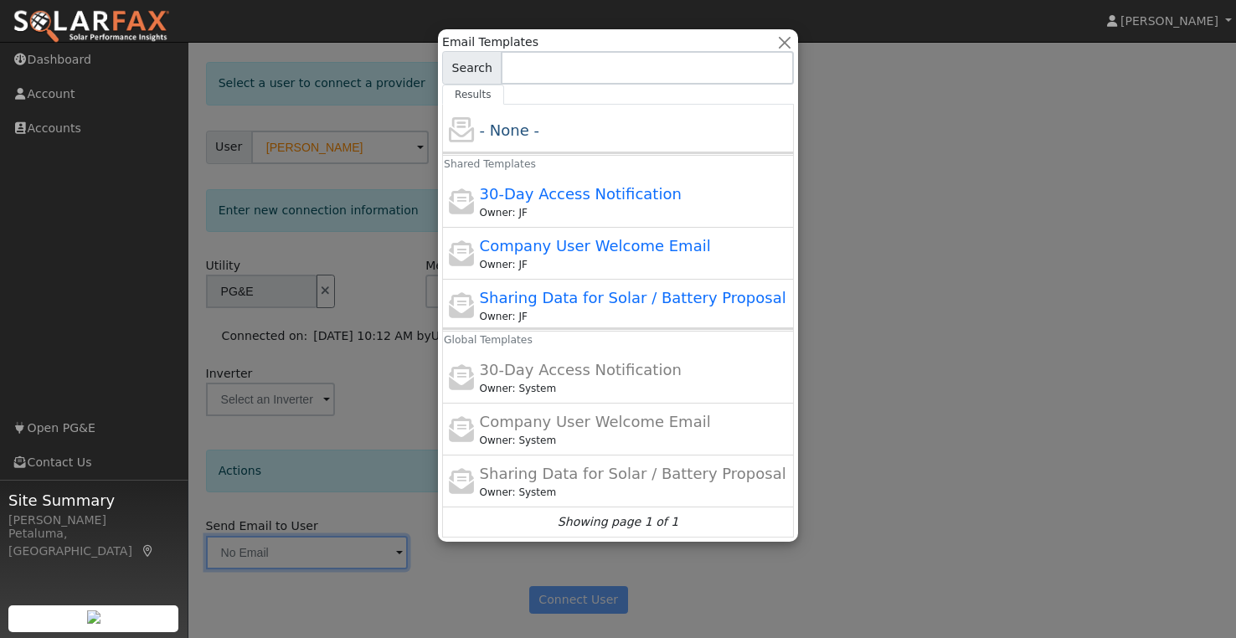
click at [1031, 260] on div at bounding box center [618, 319] width 1236 height 638
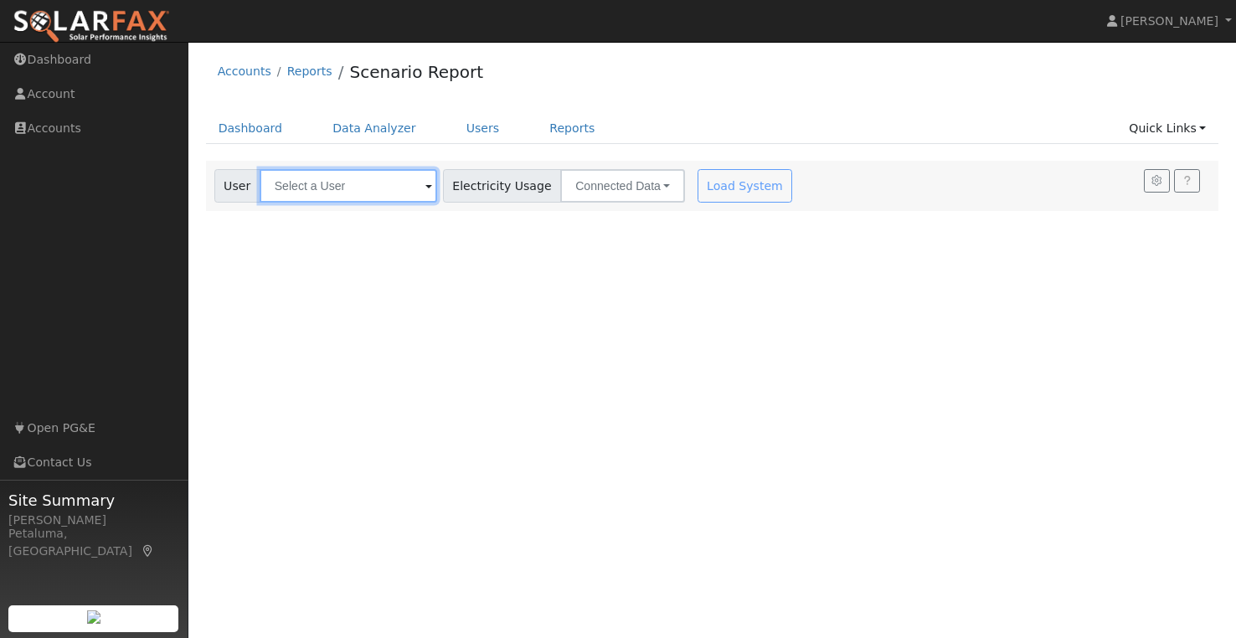
click at [338, 196] on input "text" at bounding box center [349, 185] width 178 height 33
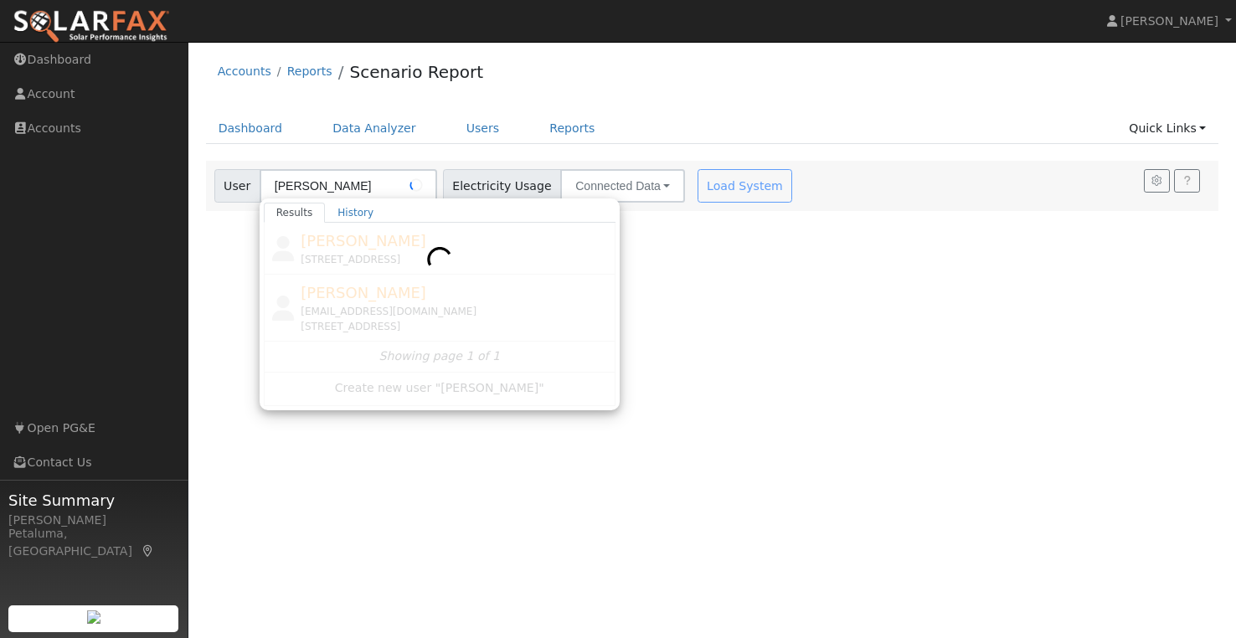
click at [362, 301] on div at bounding box center [440, 314] width 352 height 183
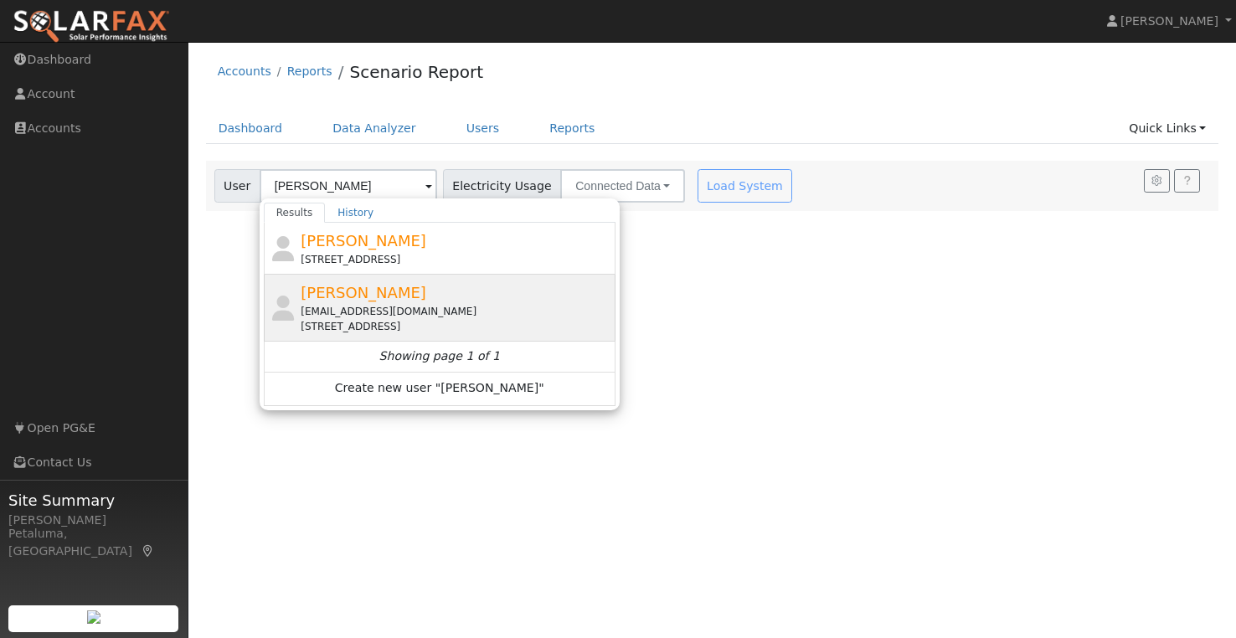
click at [374, 301] on div "[PERSON_NAME] [PERSON_NAME][EMAIL_ADDRESS][DOMAIN_NAME] [STREET_ADDRESS]" at bounding box center [456, 307] width 311 height 53
type input "[PERSON_NAME]"
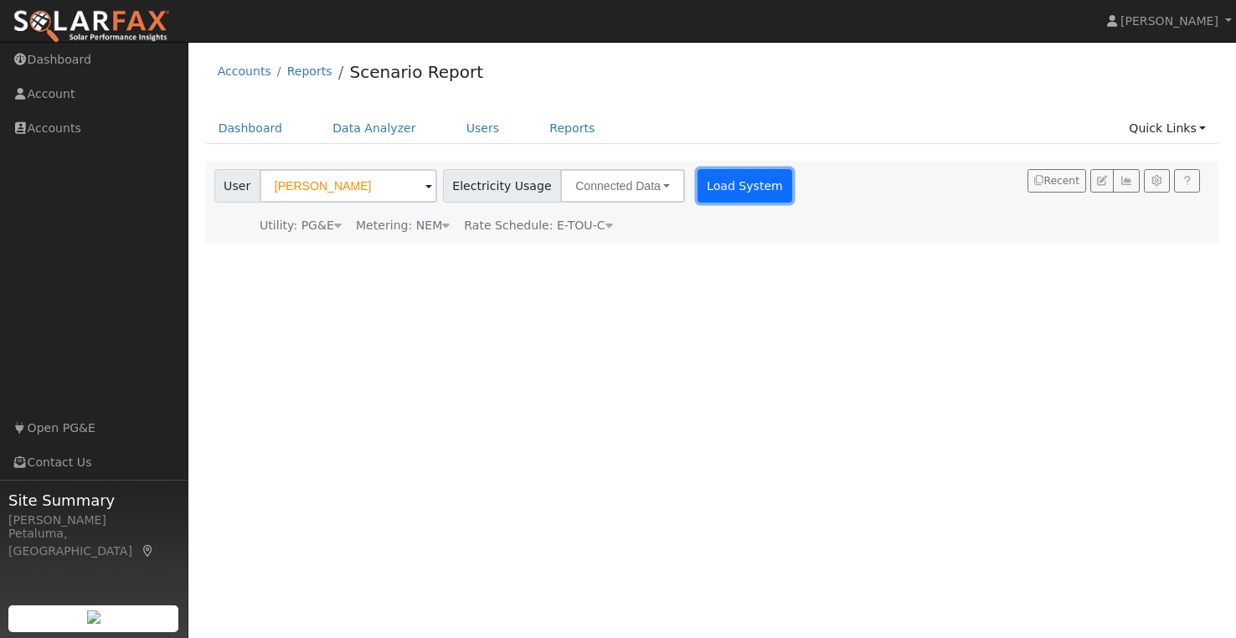
click at [719, 188] on button "Load System" at bounding box center [745, 185] width 95 height 33
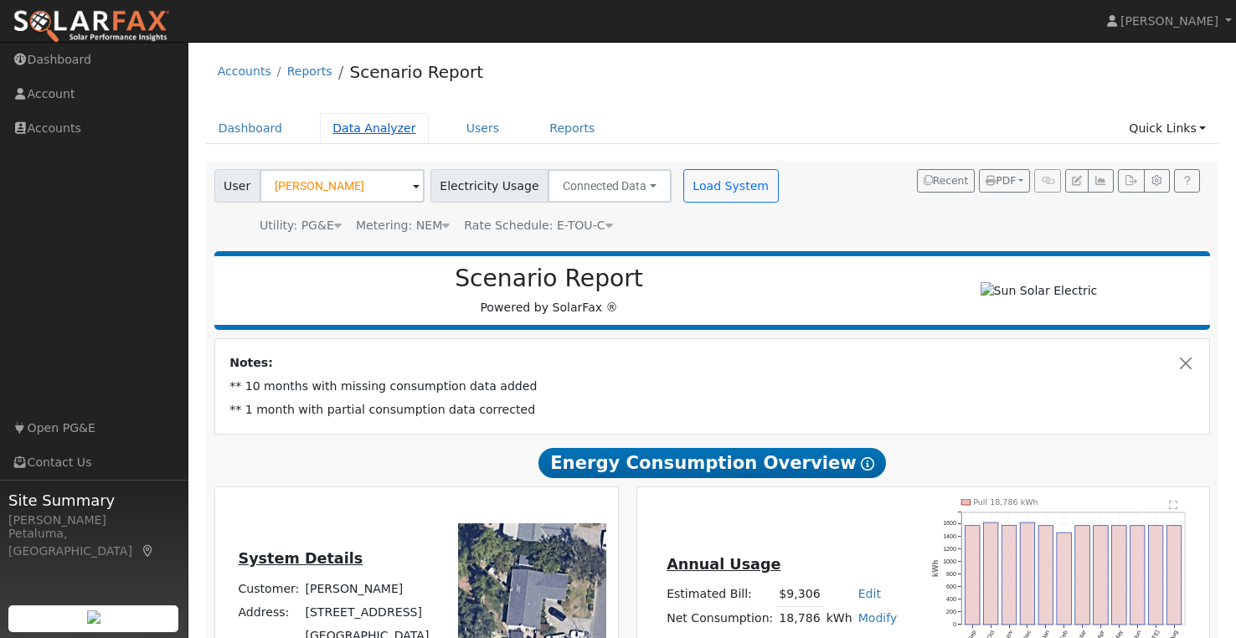
click at [360, 134] on link "Data Analyzer" at bounding box center [374, 128] width 109 height 31
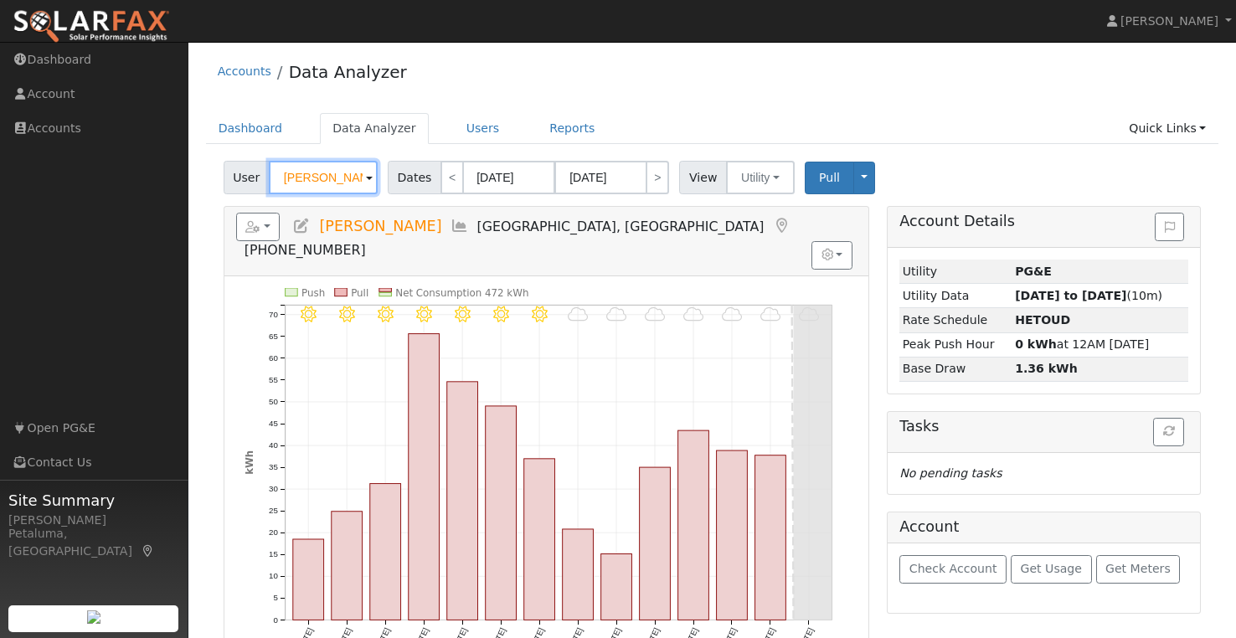
click at [325, 178] on input "[PERSON_NAME]" at bounding box center [323, 177] width 109 height 33
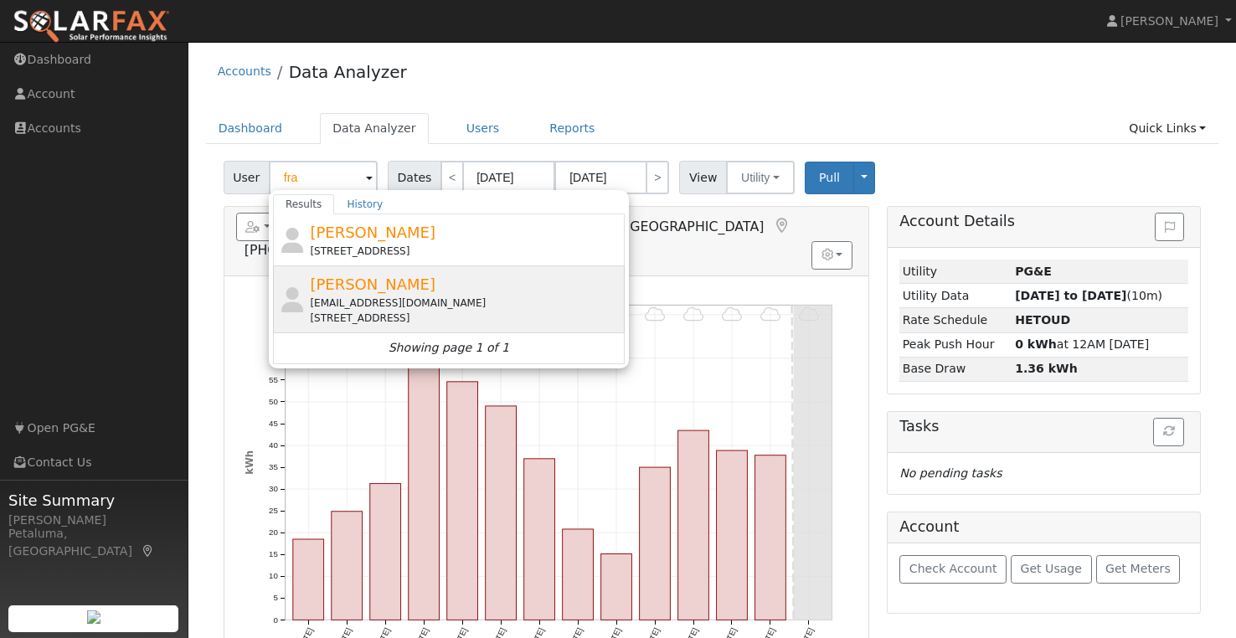
click at [376, 284] on span "[PERSON_NAME]" at bounding box center [373, 285] width 126 height 18
type input "[PERSON_NAME]"
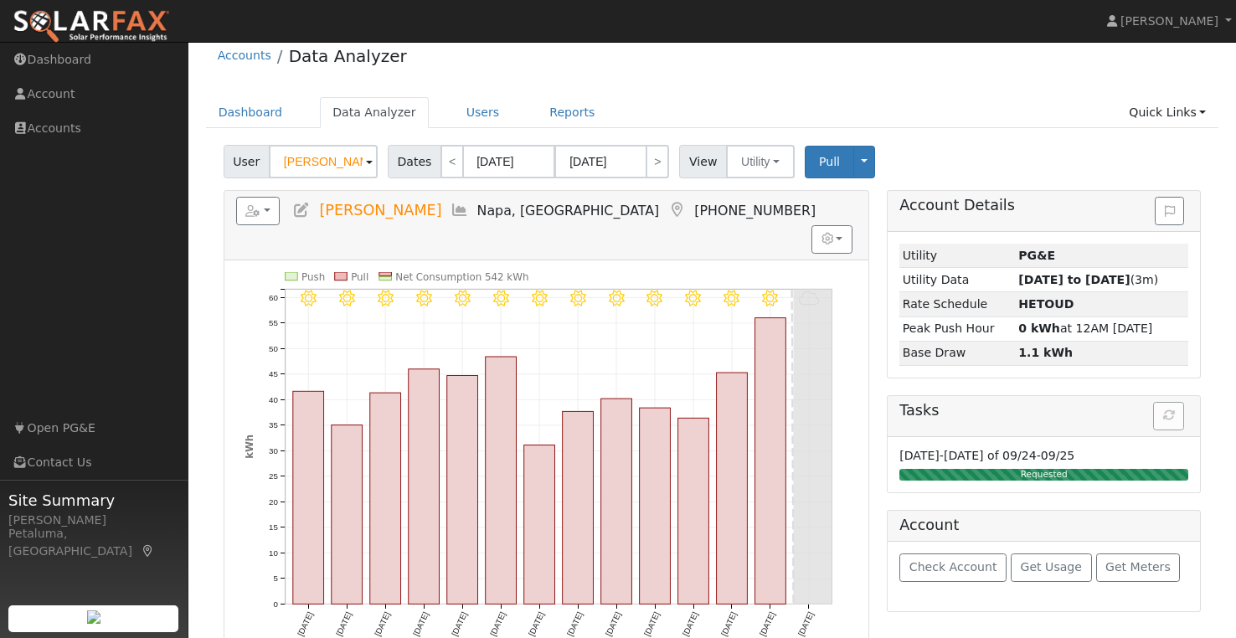
scroll to position [20, 0]
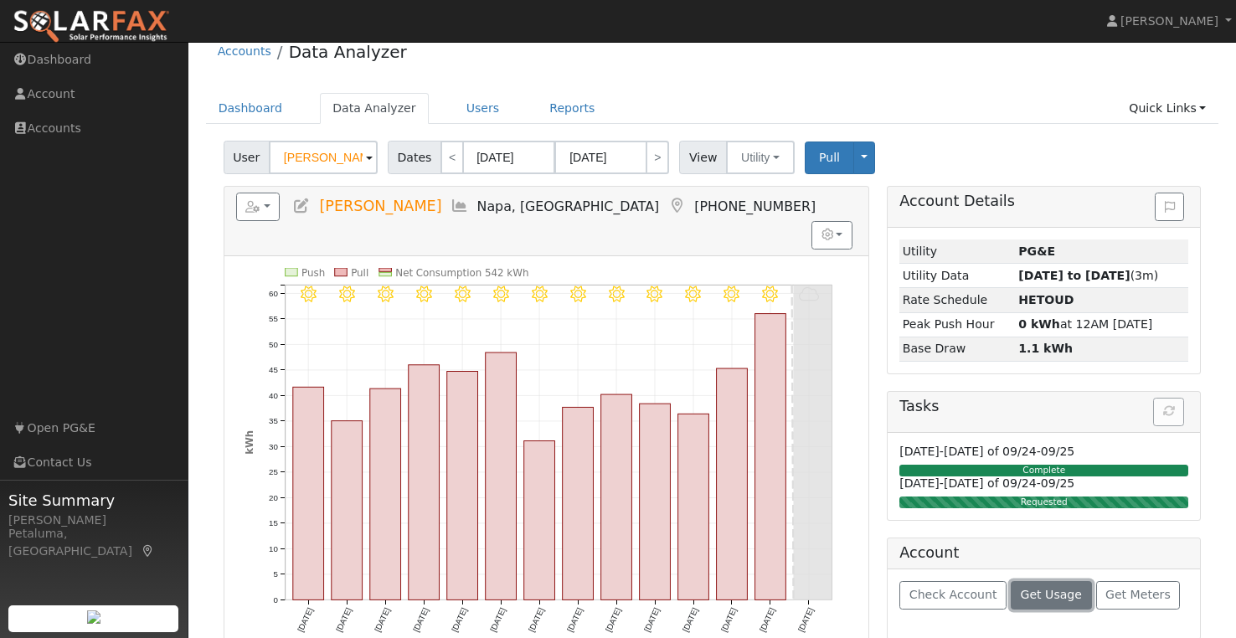
click at [1038, 589] on span "Get Usage" at bounding box center [1051, 594] width 61 height 13
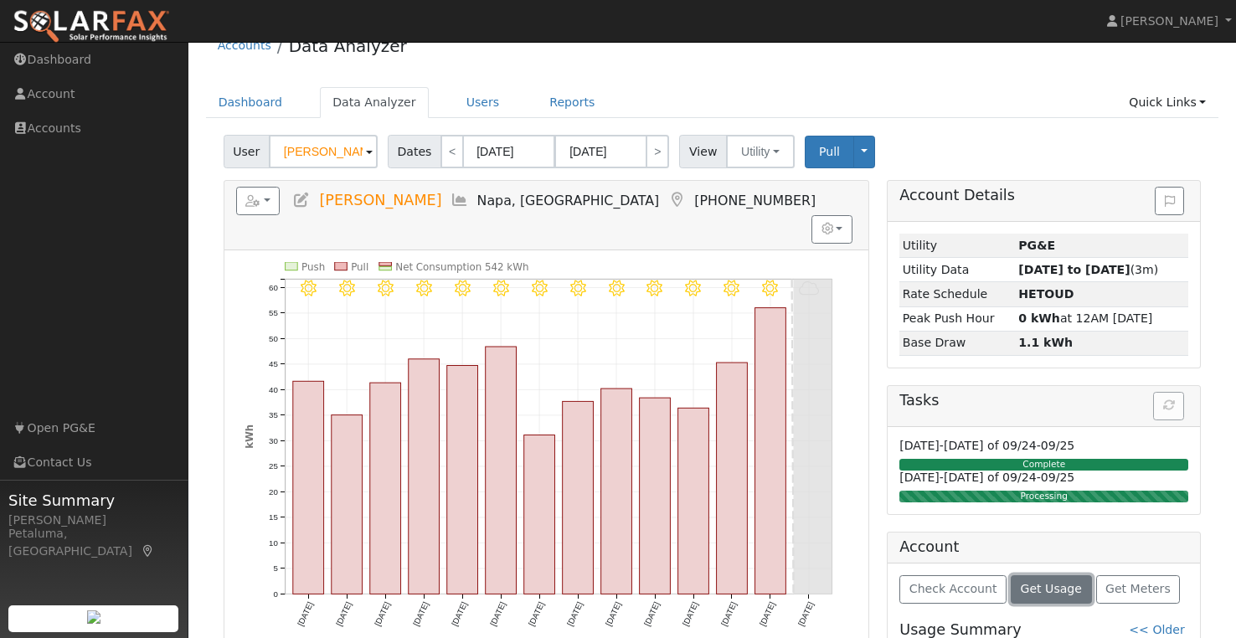
scroll to position [0, 0]
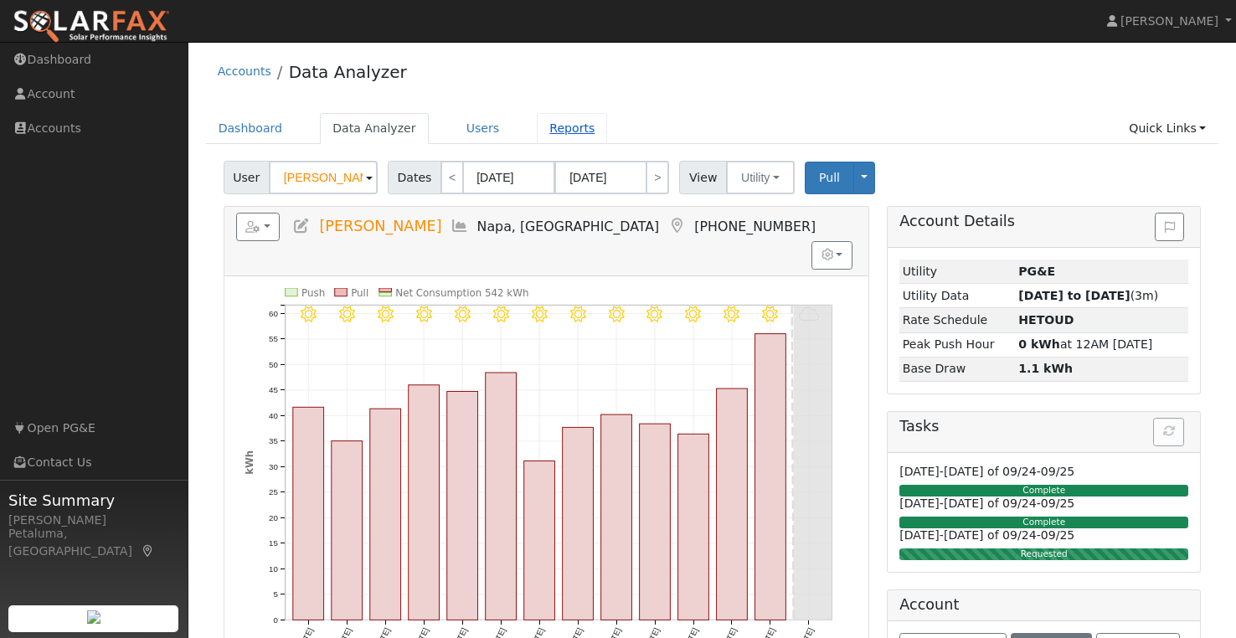
click at [537, 128] on link "Reports" at bounding box center [572, 128] width 70 height 31
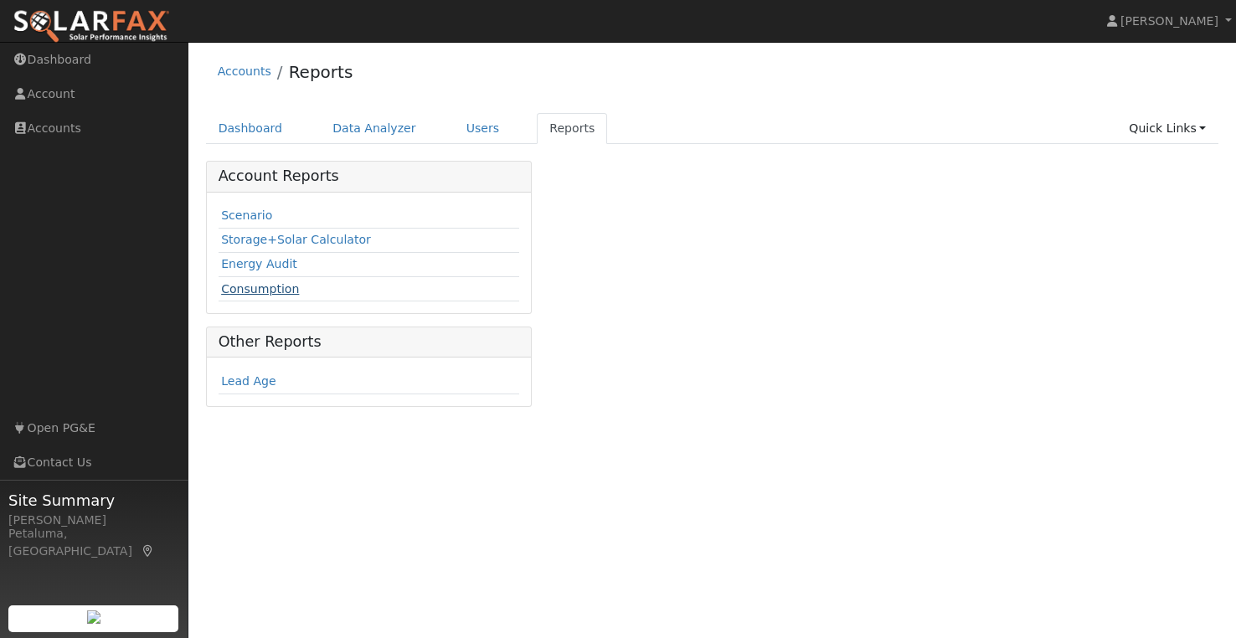
click at [278, 292] on link "Consumption" at bounding box center [260, 288] width 78 height 13
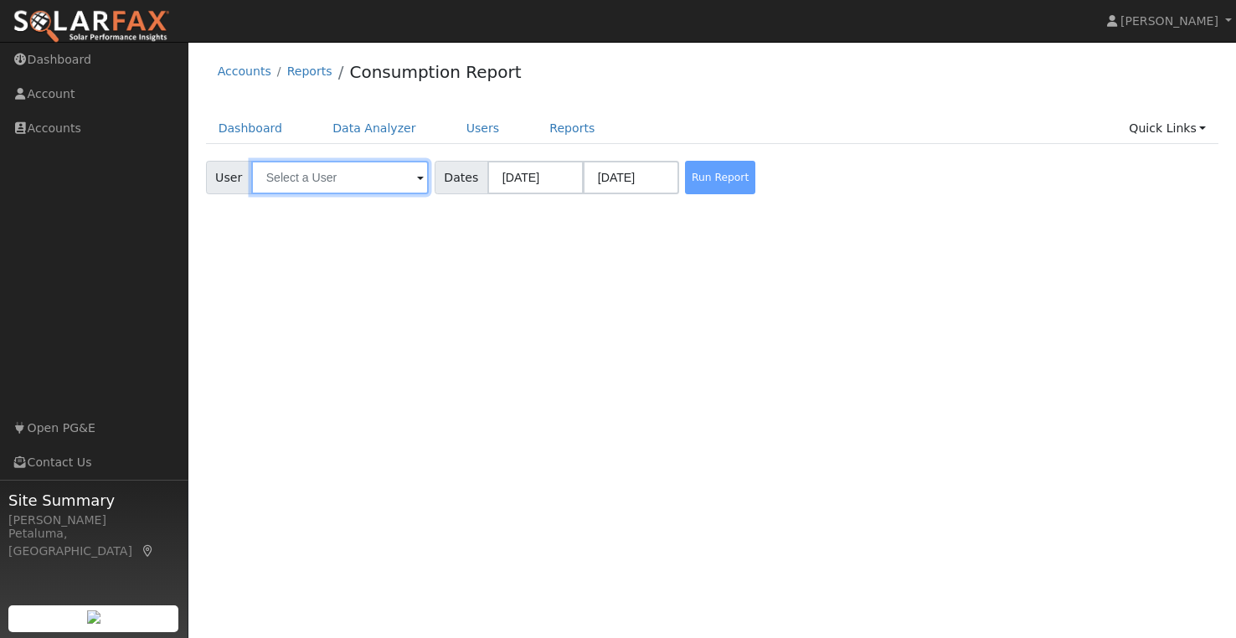
click at [338, 172] on input "text" at bounding box center [340, 177] width 178 height 33
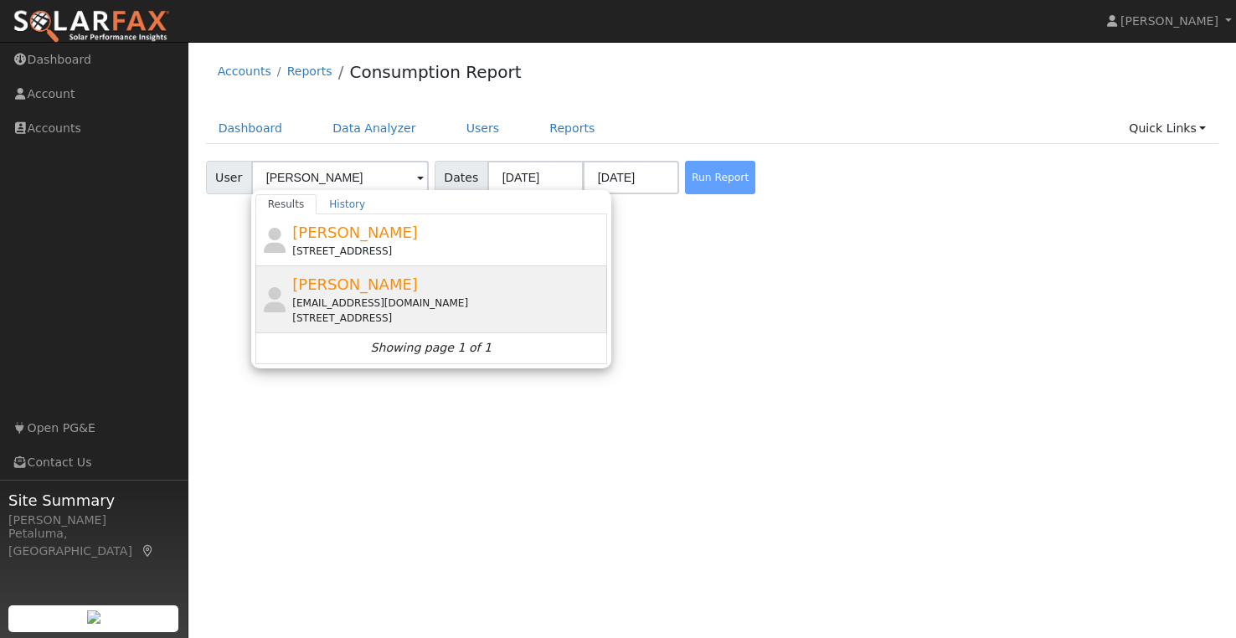
click at [356, 282] on span "[PERSON_NAME]" at bounding box center [355, 285] width 126 height 18
type input "[PERSON_NAME]"
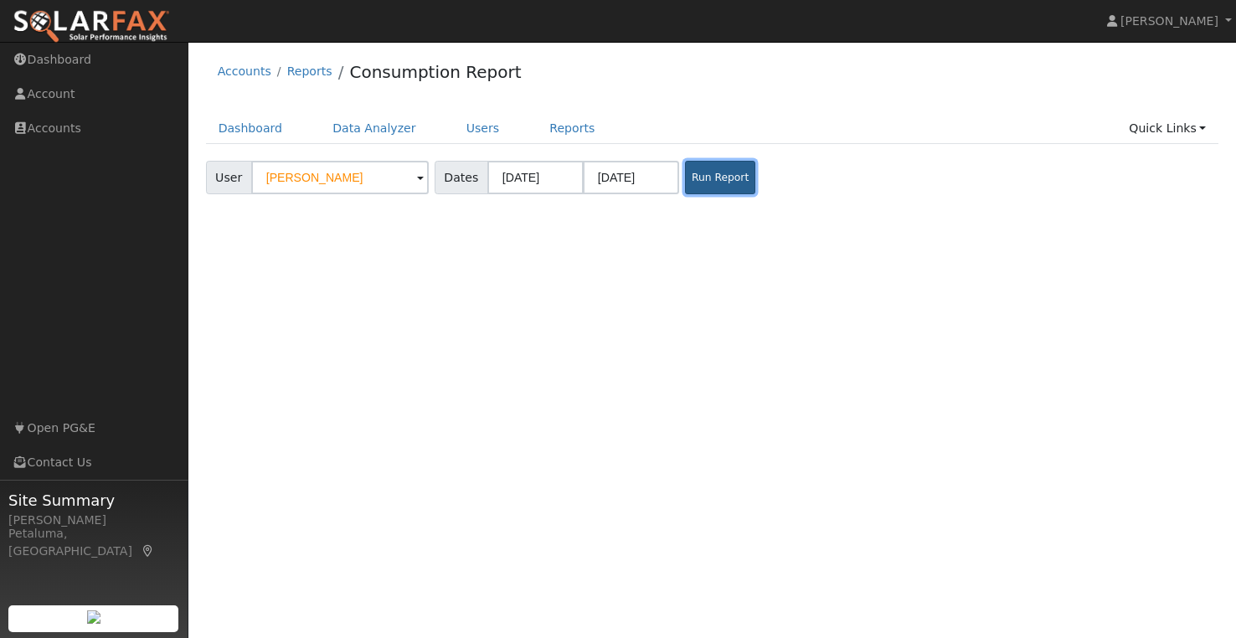
click at [712, 185] on button "Run Report" at bounding box center [720, 177] width 70 height 33
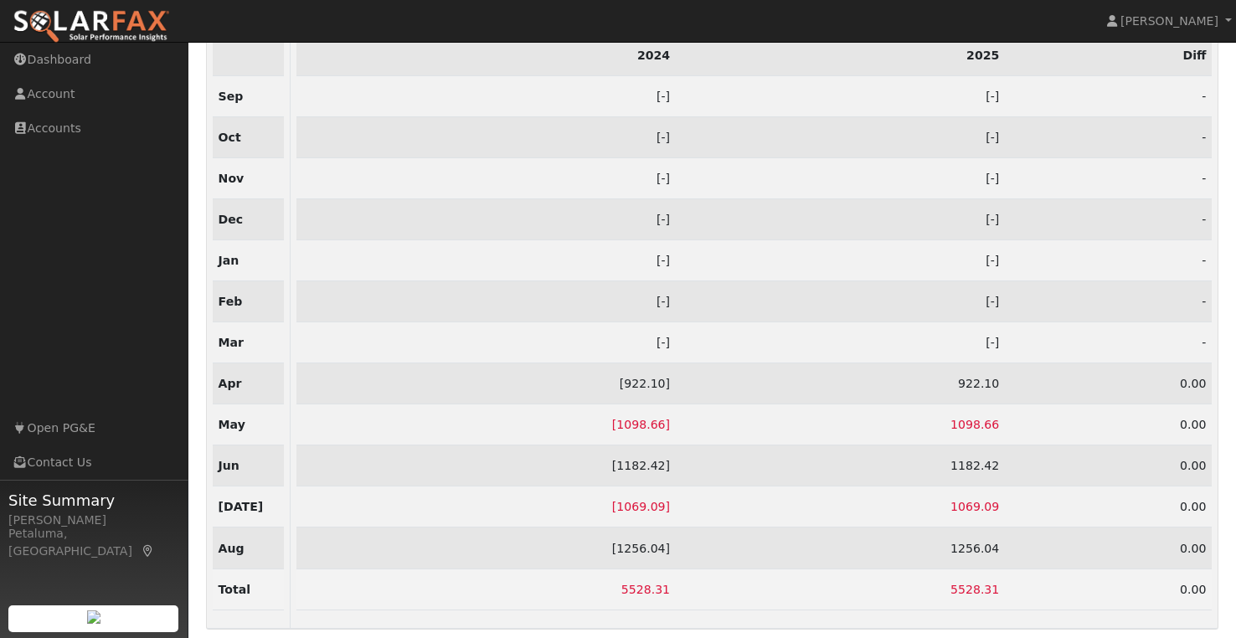
scroll to position [94, 0]
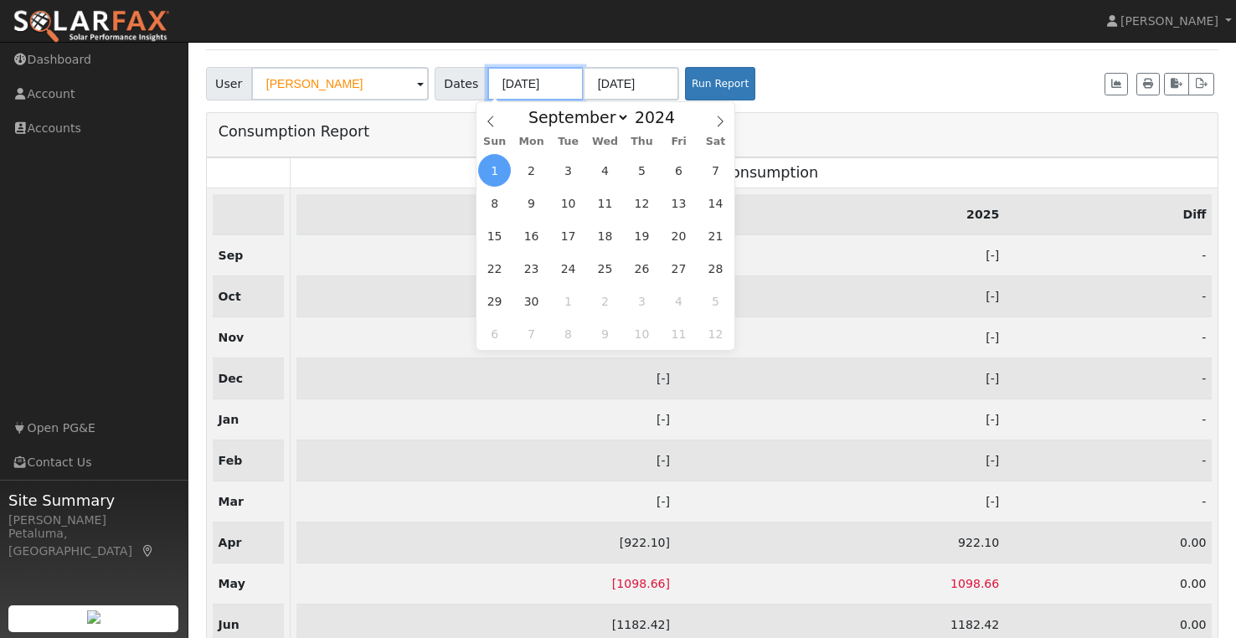
click at [548, 83] on input "[DATE]" at bounding box center [535, 83] width 96 height 33
type input "09/01/2023"
click at [721, 76] on button "Run Report" at bounding box center [720, 83] width 70 height 33
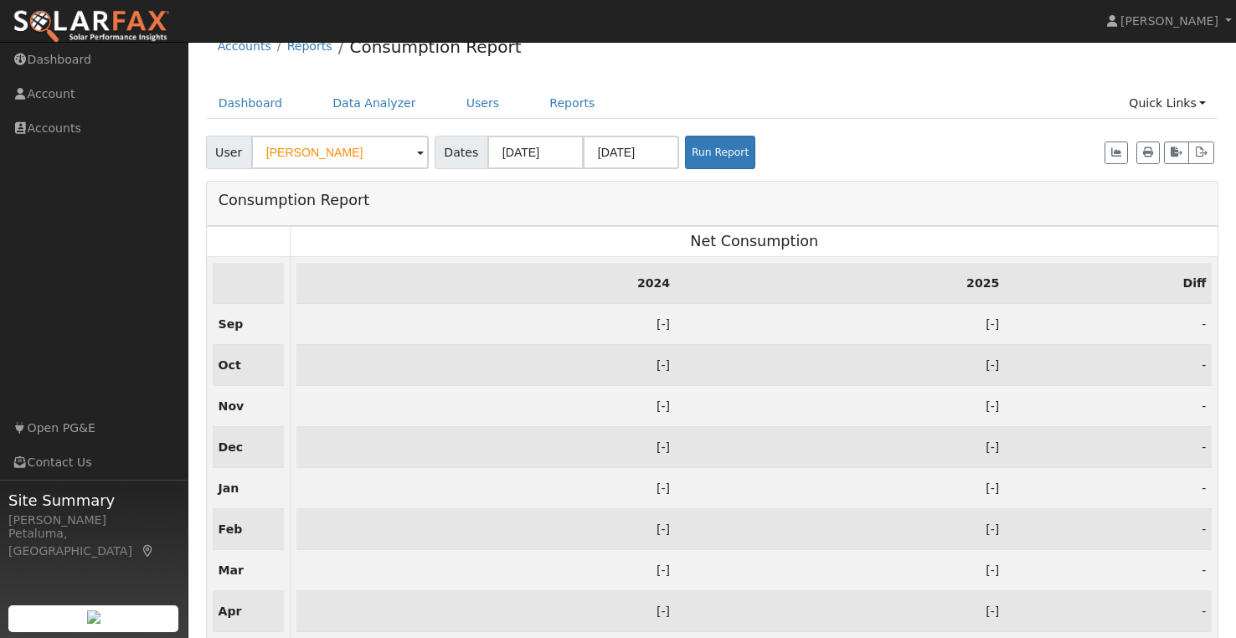
scroll to position [0, 0]
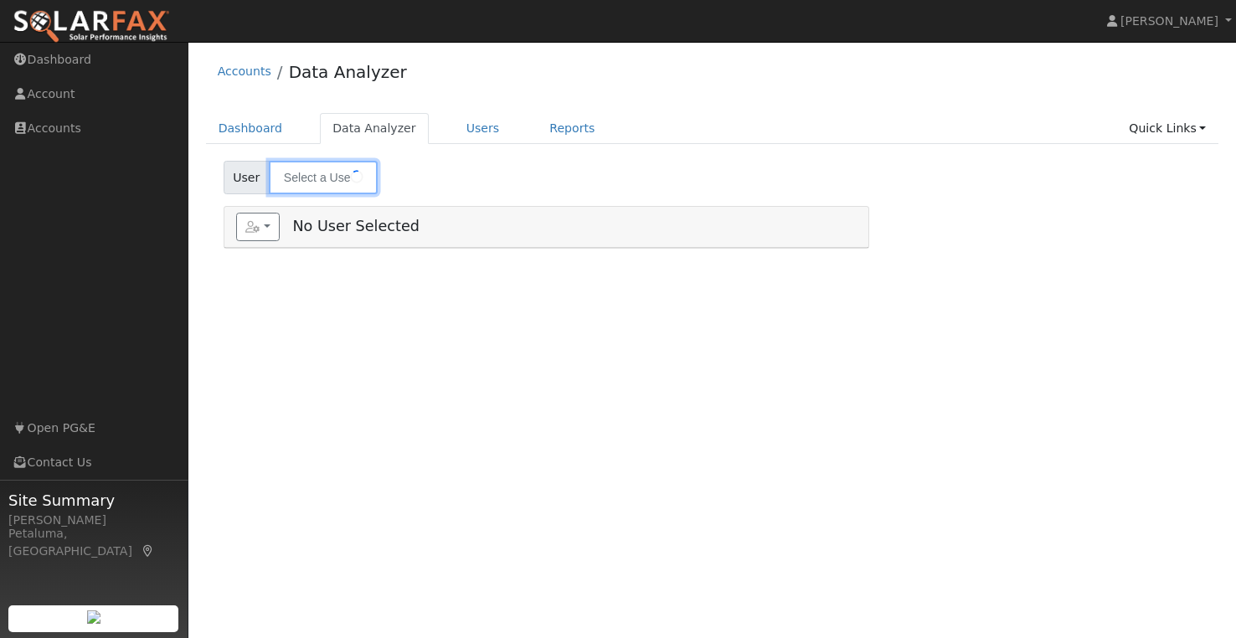
type input "[PERSON_NAME]"
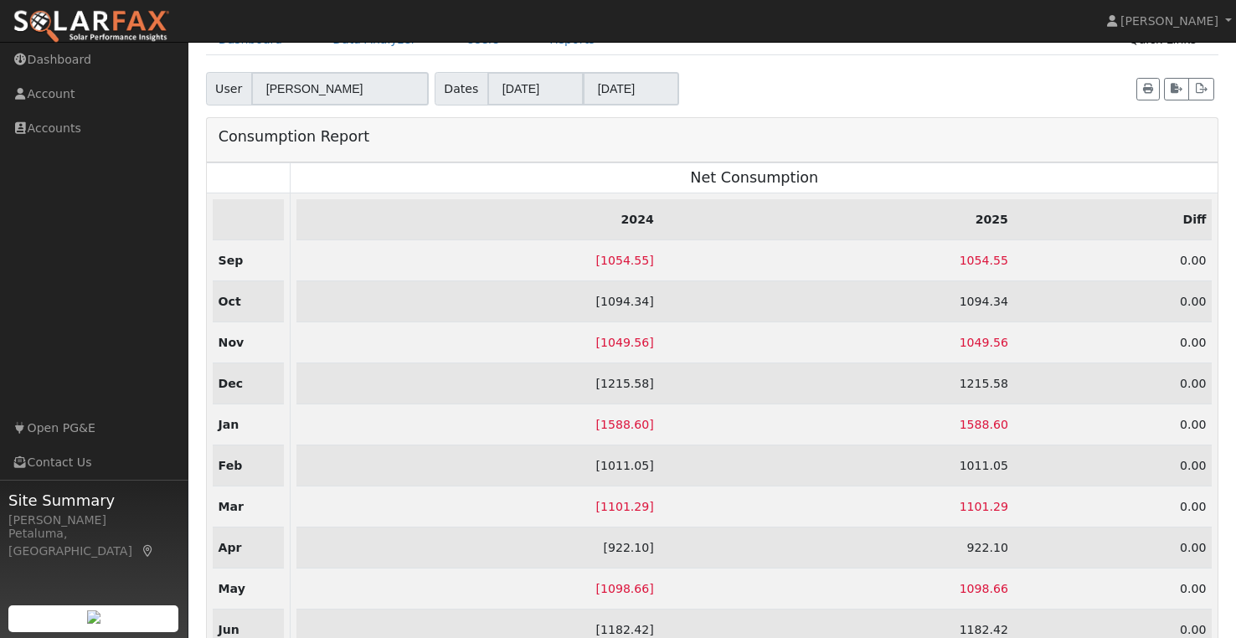
scroll to position [10, 0]
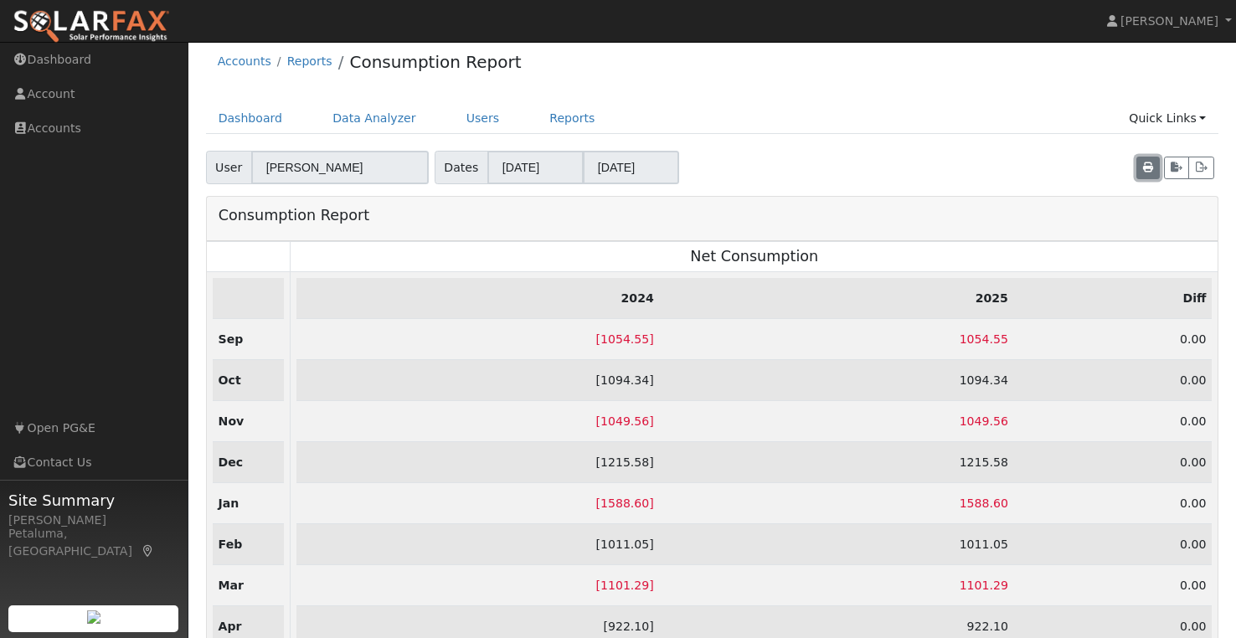
click at [1148, 172] on icon "button" at bounding box center [1148, 167] width 10 height 10
click at [1136, 157] on button "button" at bounding box center [1147, 168] width 23 height 23
